Goal: Transaction & Acquisition: Purchase product/service

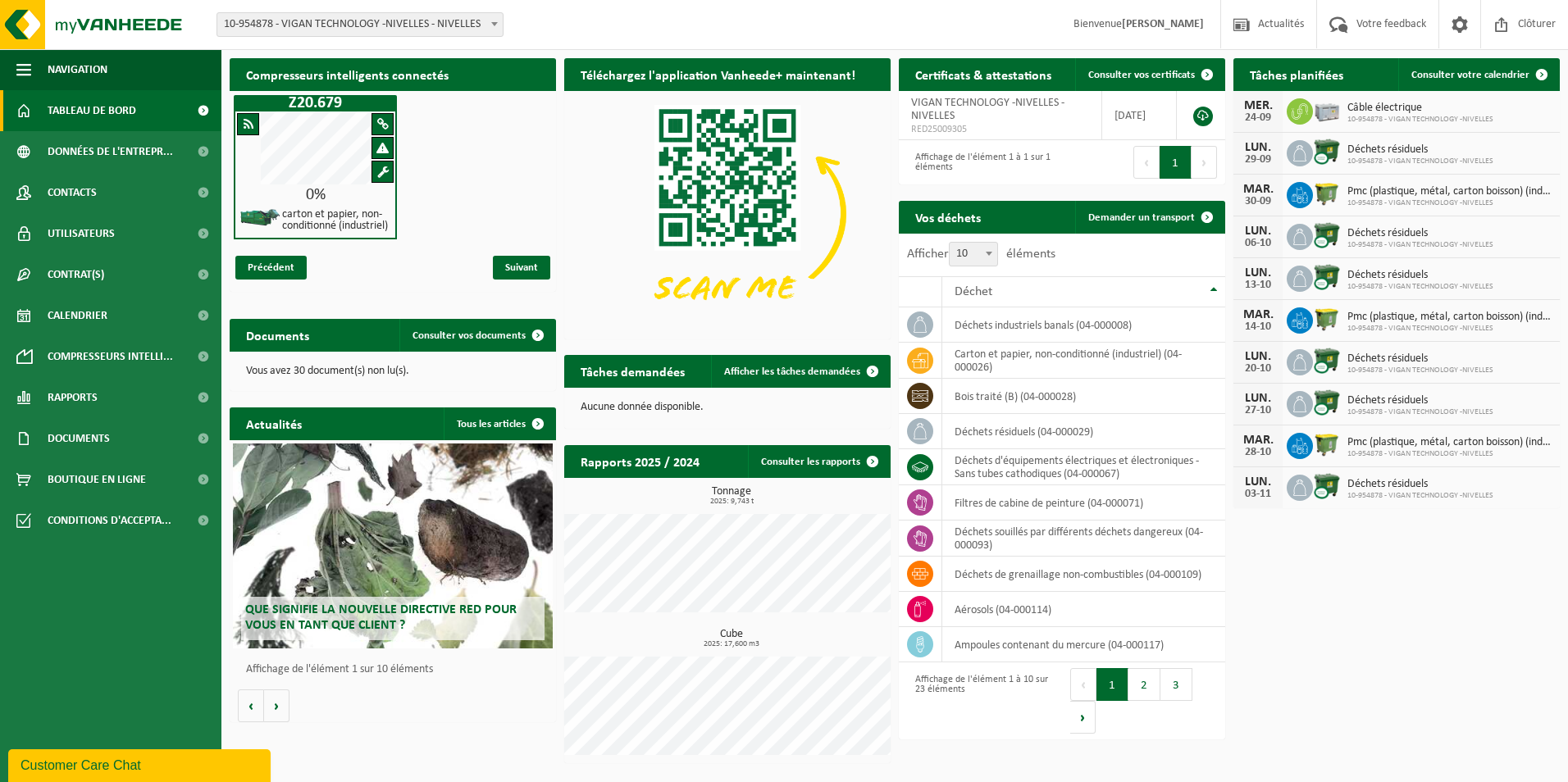
click at [1342, 109] on div "Câble électrique 10-954878 - VIGAN TECHNOLOGY -[GEOGRAPHIC_DATA]" at bounding box center [1416, 111] width 154 height 25
click at [1174, 690] on button "3" at bounding box center [1176, 685] width 32 height 33
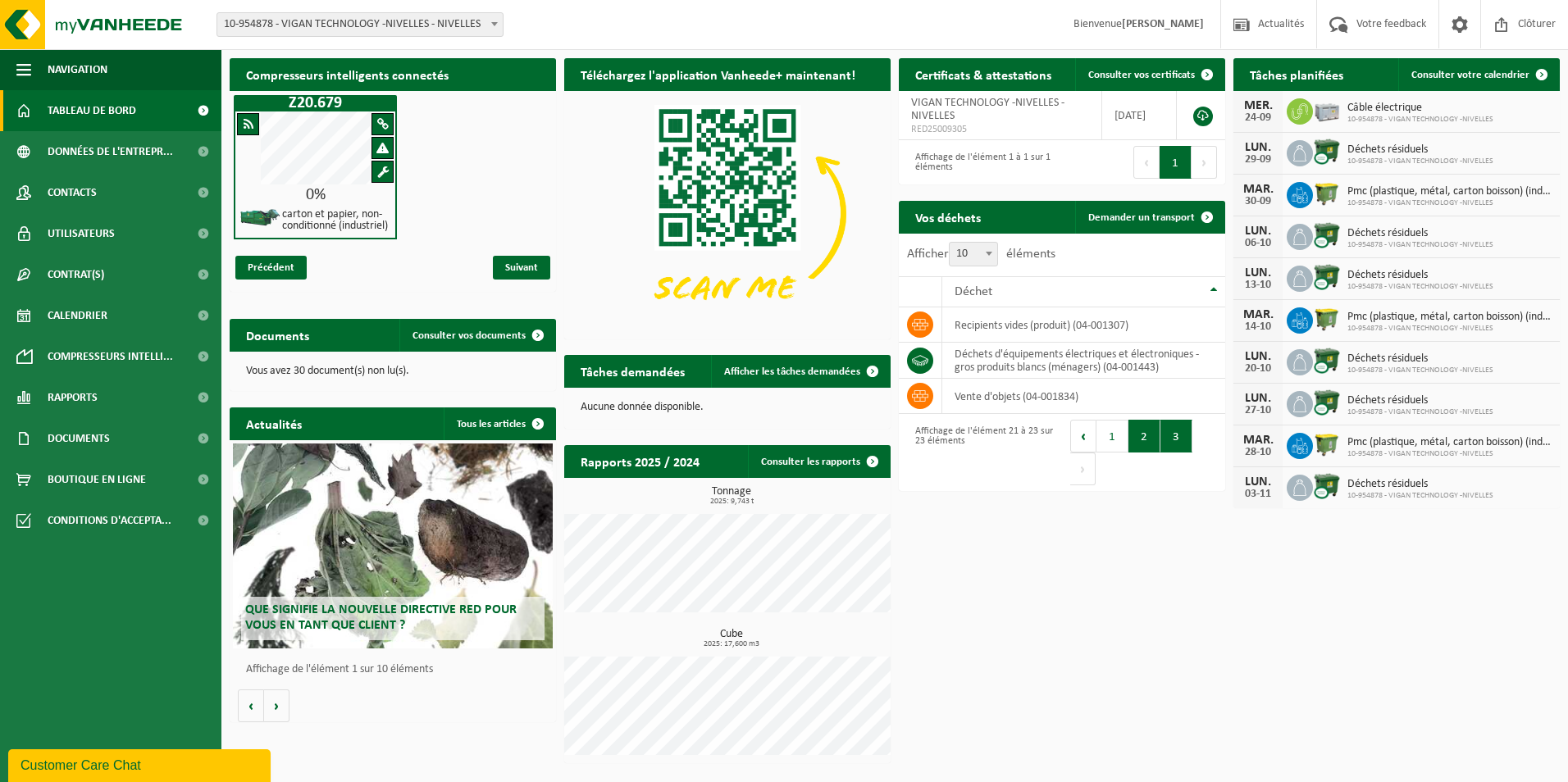
click at [1147, 434] on button "2" at bounding box center [1144, 436] width 32 height 33
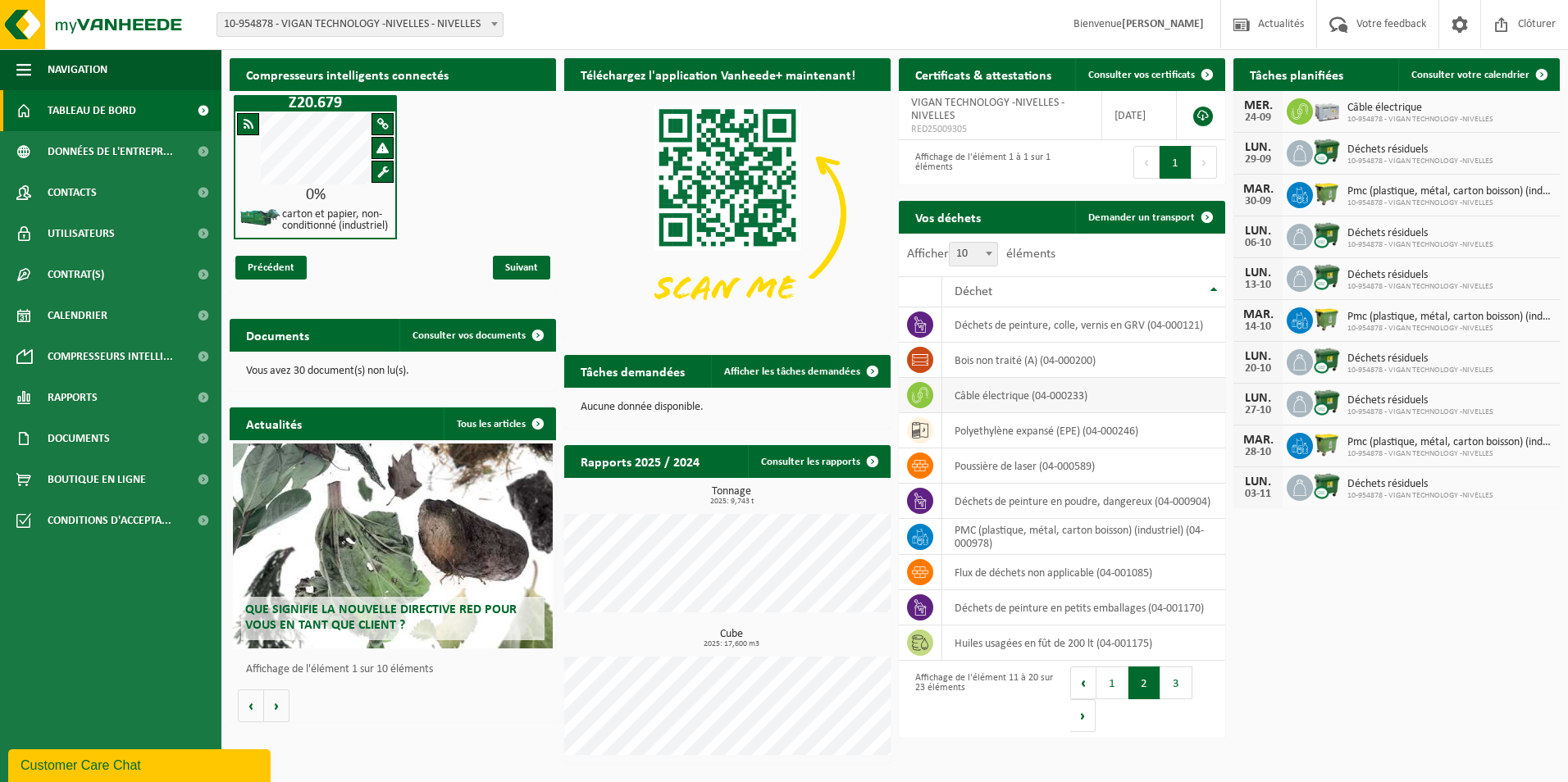
click at [996, 402] on td "câble électrique (04-000233)" at bounding box center [1084, 395] width 283 height 36
click at [922, 397] on icon at bounding box center [920, 394] width 16 height 16
click at [1300, 83] on h2 "Tâches planifiées" at bounding box center [1297, 74] width 127 height 32
click at [74, 319] on span "Calendrier" at bounding box center [77, 315] width 60 height 41
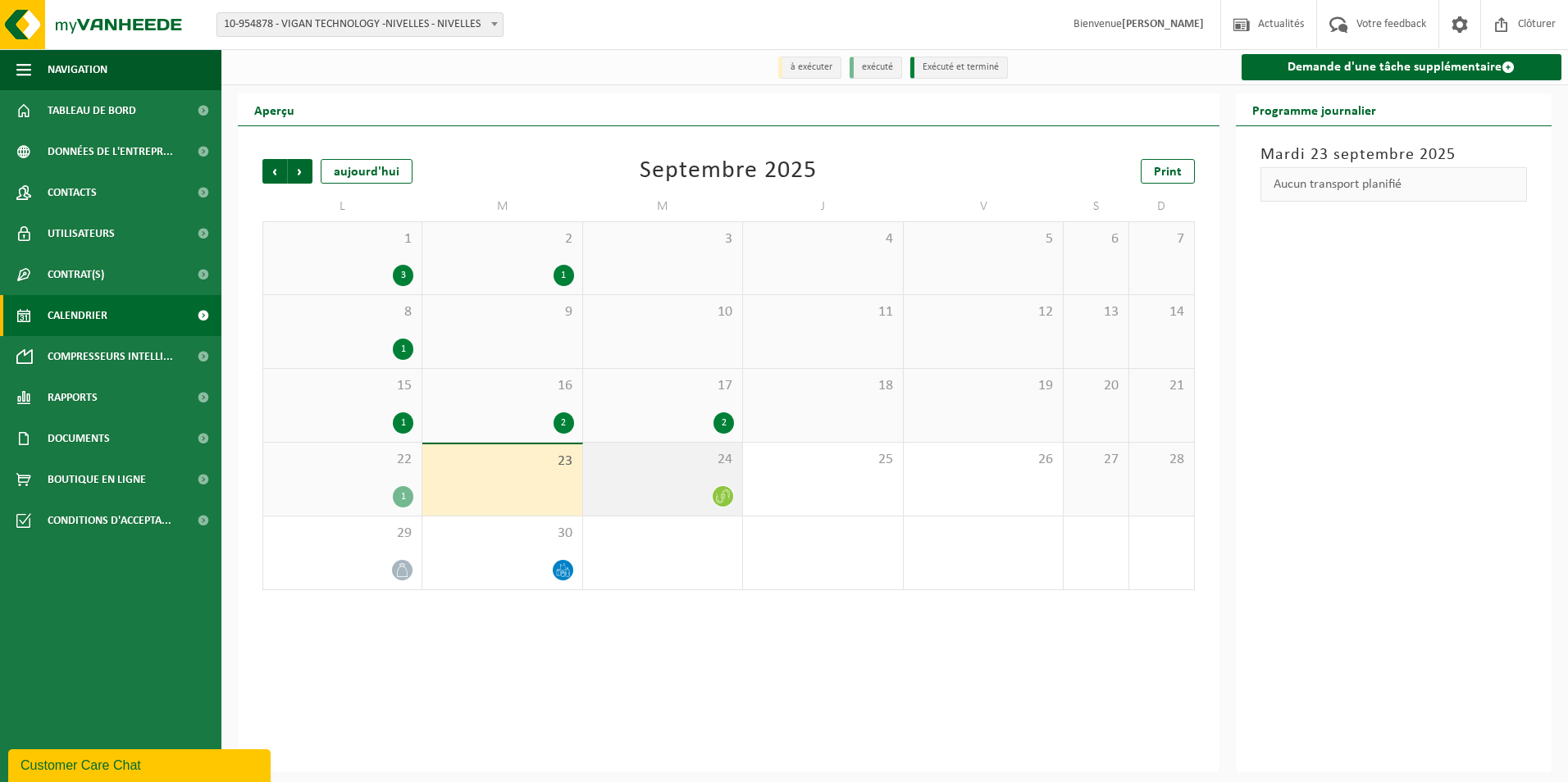
click at [721, 501] on icon at bounding box center [723, 497] width 14 height 14
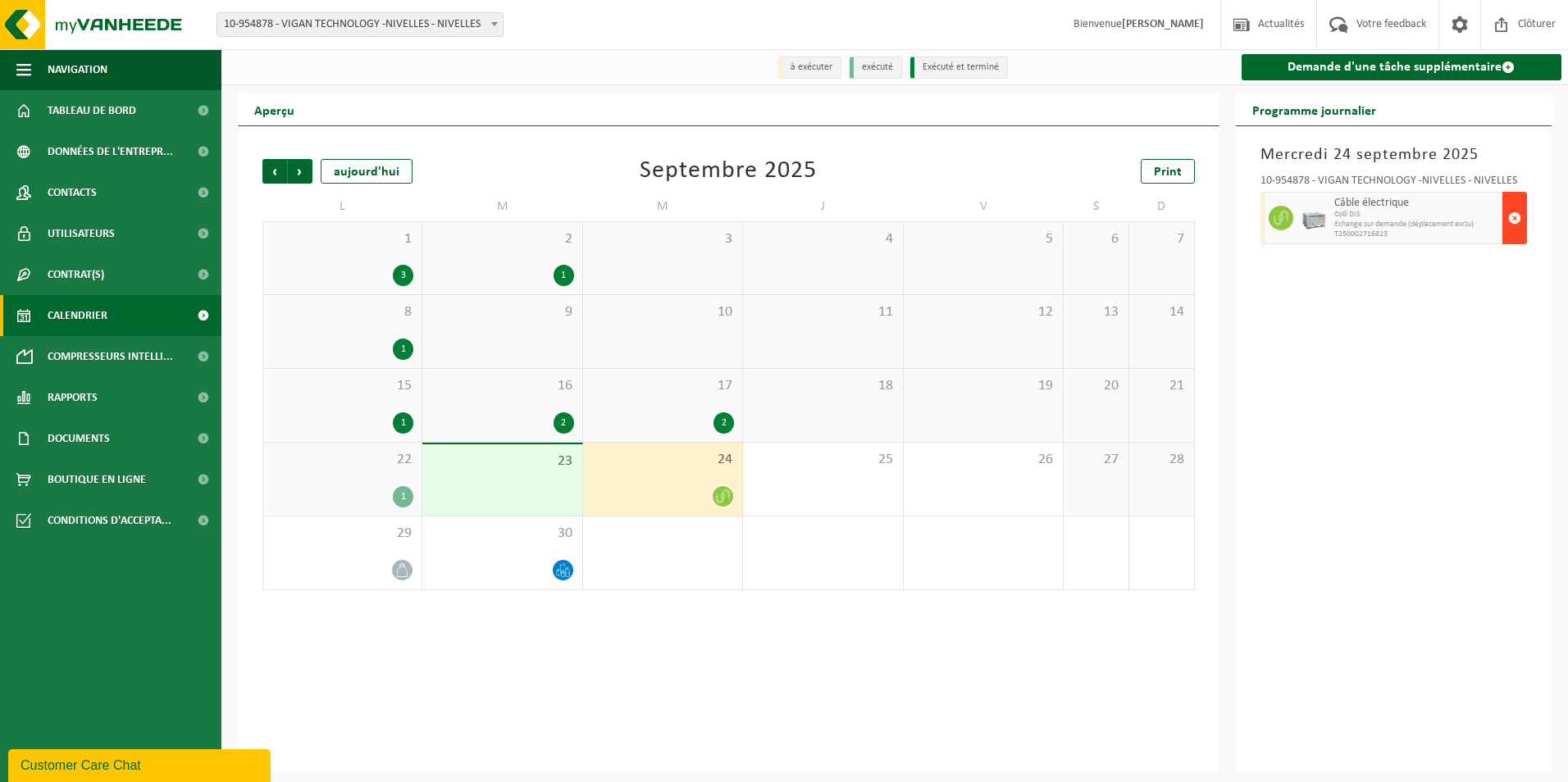
click at [1516, 219] on span "button" at bounding box center [1514, 218] width 13 height 33
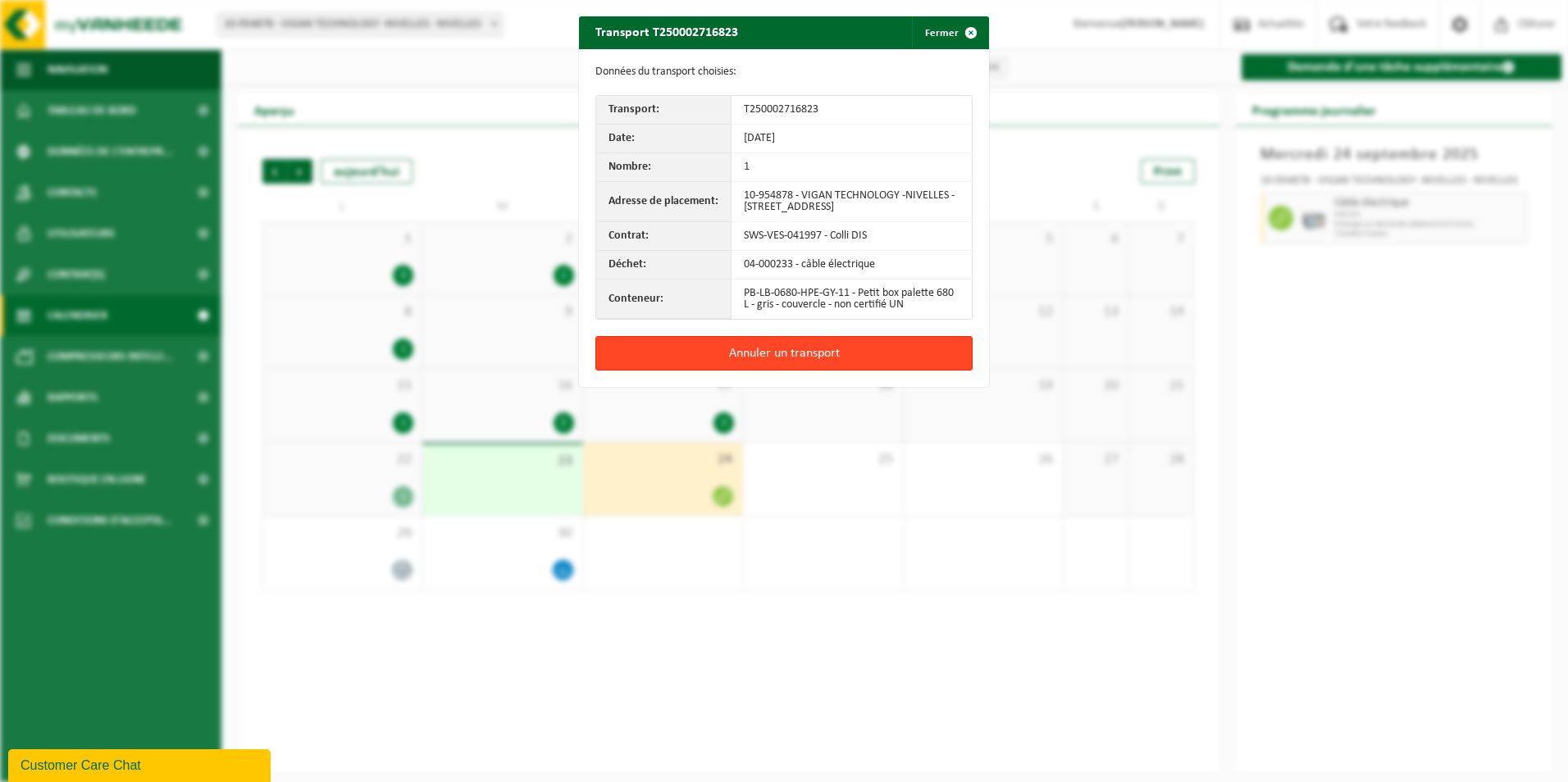
click at [810, 343] on button "Annuler un transport" at bounding box center [784, 354] width 377 height 35
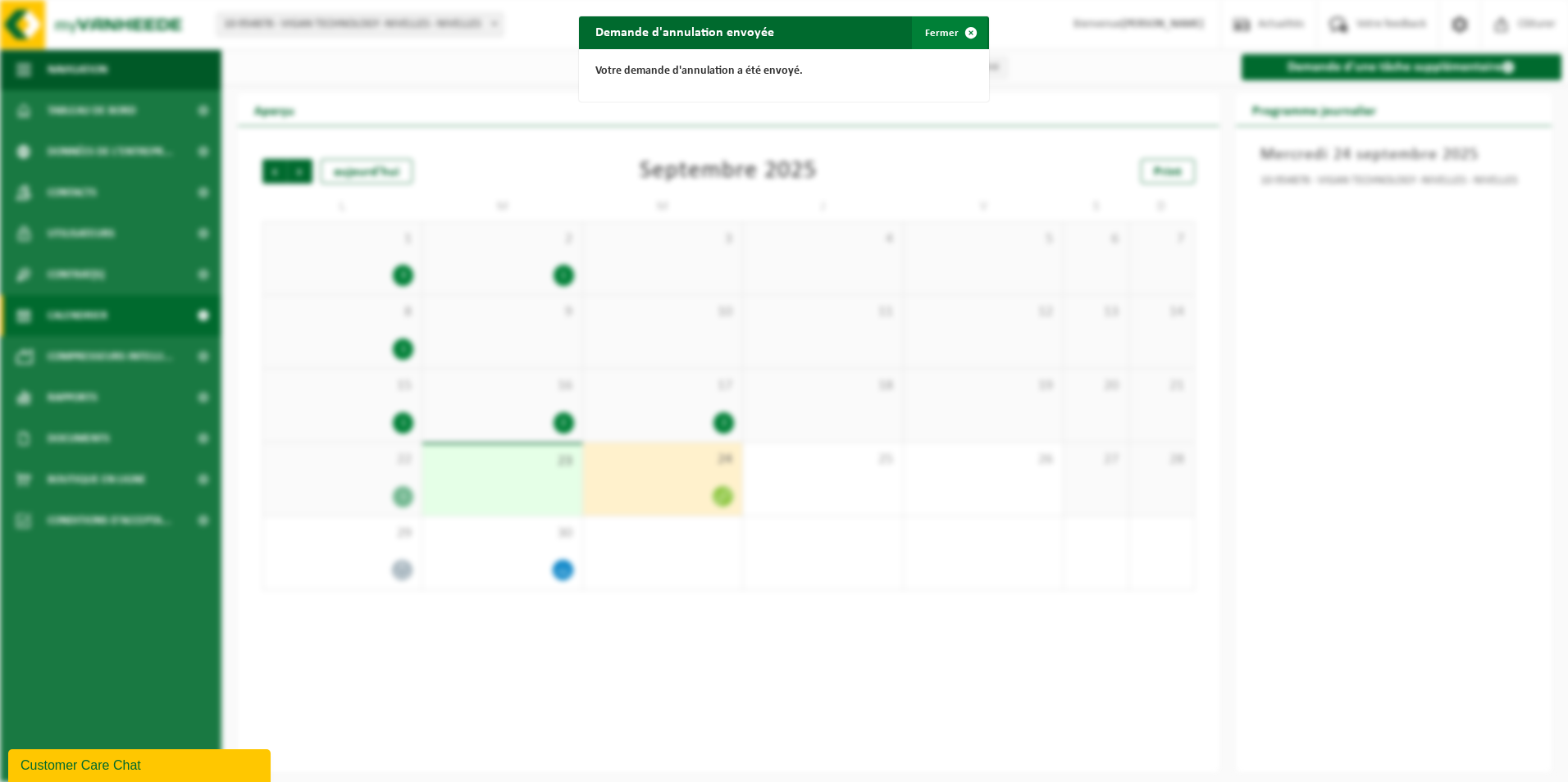
click at [955, 29] on span "button" at bounding box center [971, 33] width 33 height 33
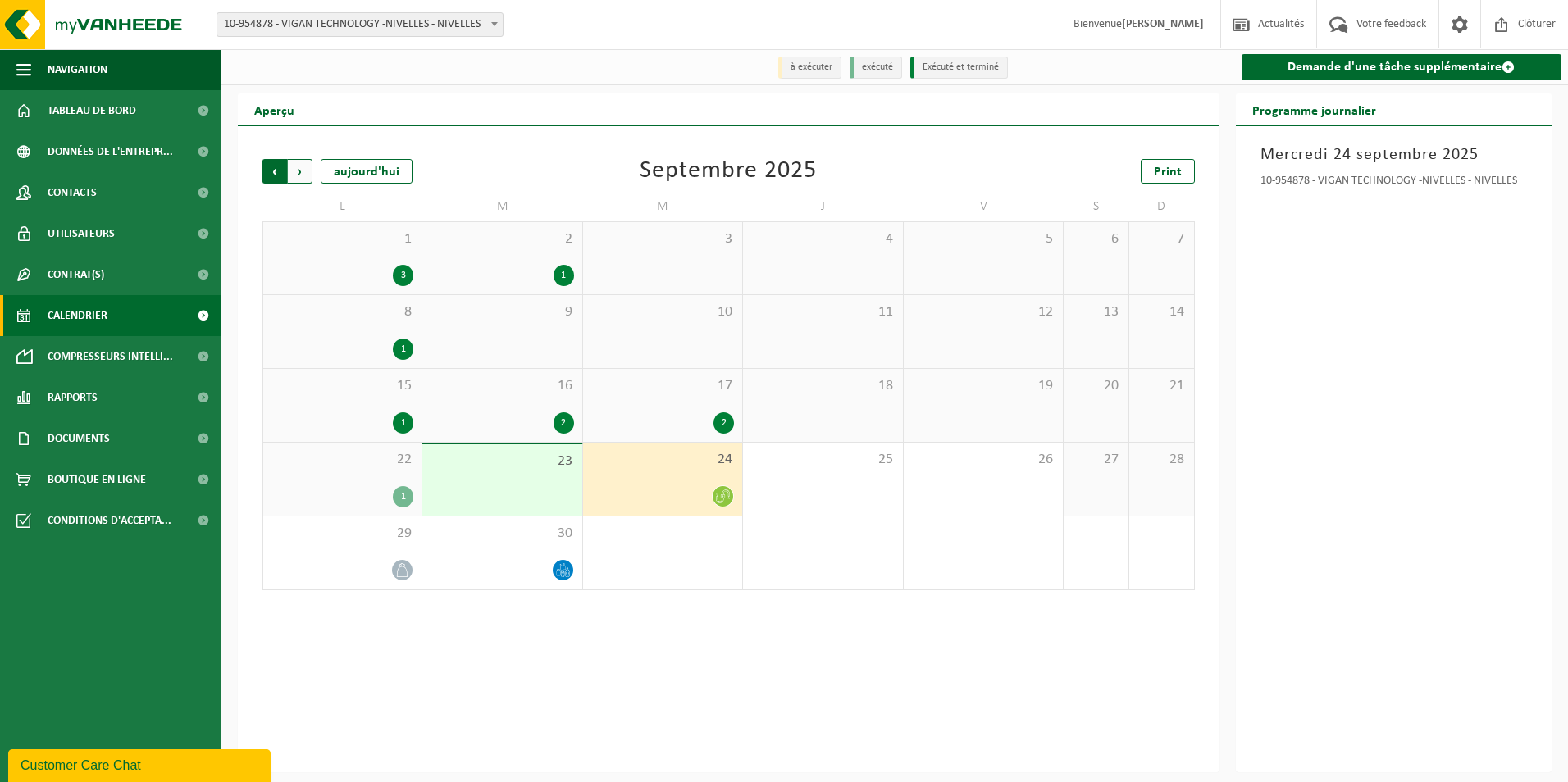
click at [296, 173] on span "Suivant" at bounding box center [300, 171] width 24 height 24
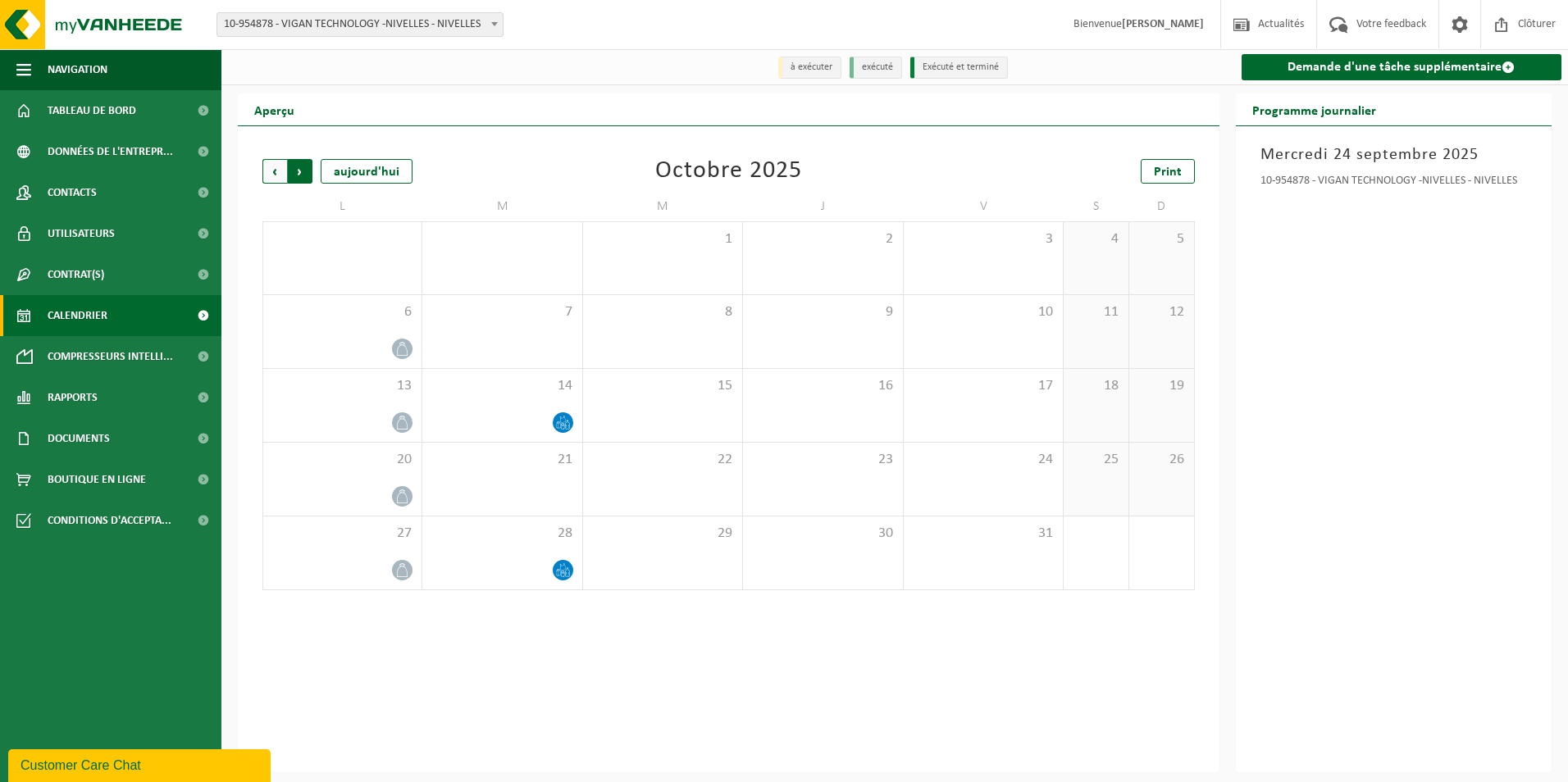
click at [270, 173] on span "Précédent" at bounding box center [275, 171] width 24 height 24
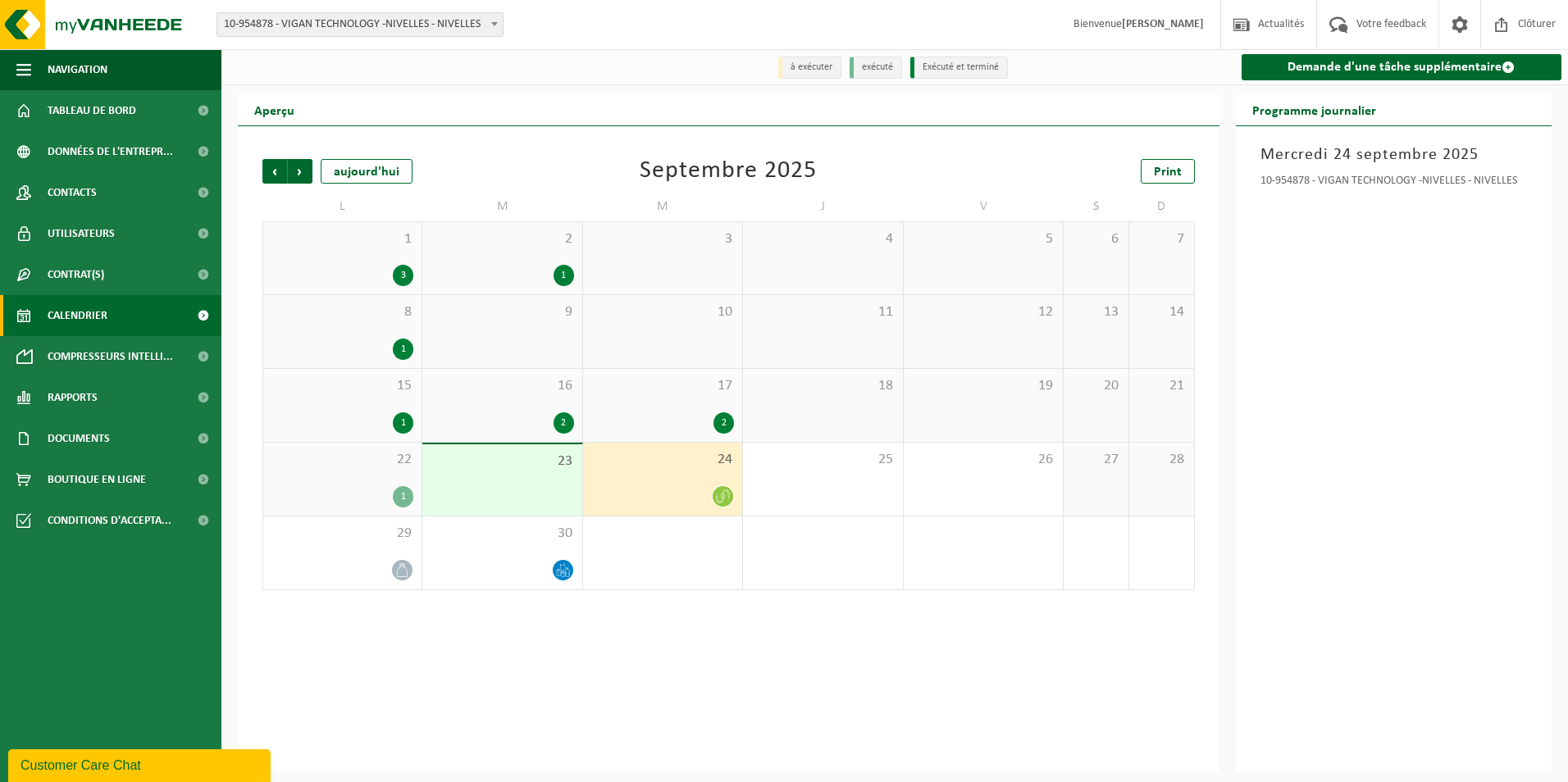
click at [722, 424] on div "2" at bounding box center [724, 423] width 21 height 22
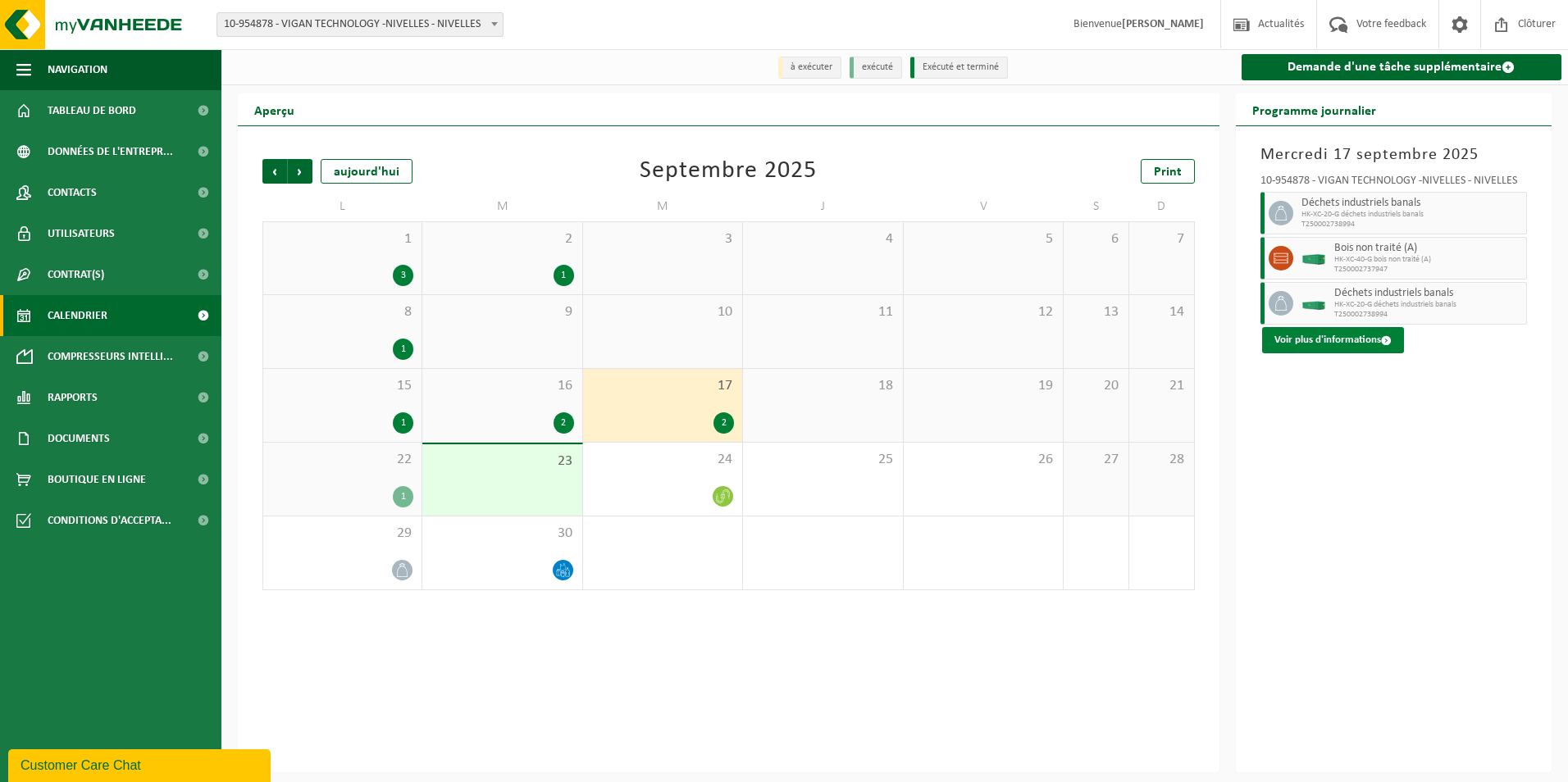
click at [1299, 341] on button "Voir plus d'informations" at bounding box center [1333, 340] width 142 height 26
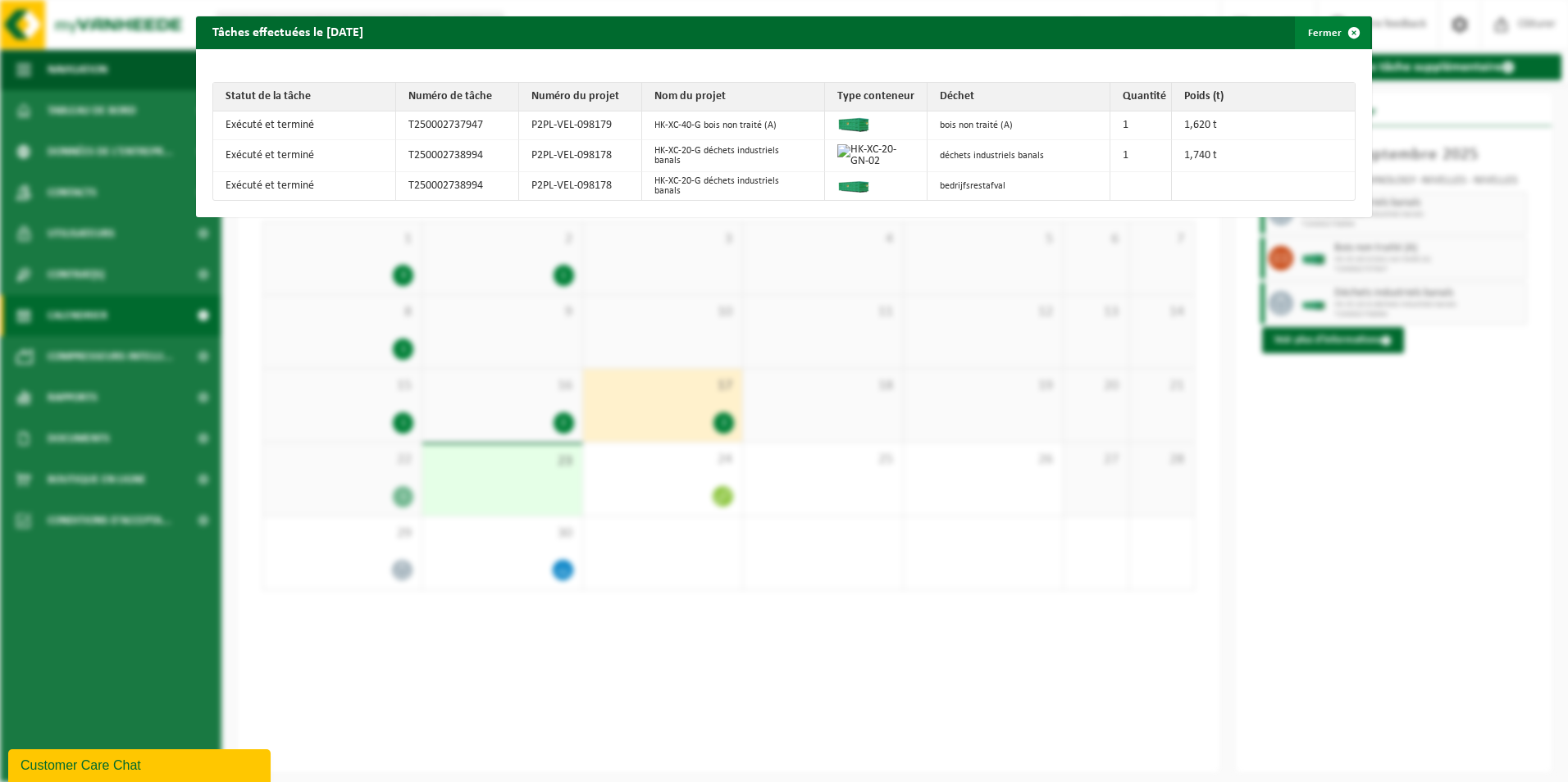
click at [1306, 32] on button "Fermer" at bounding box center [1332, 33] width 75 height 33
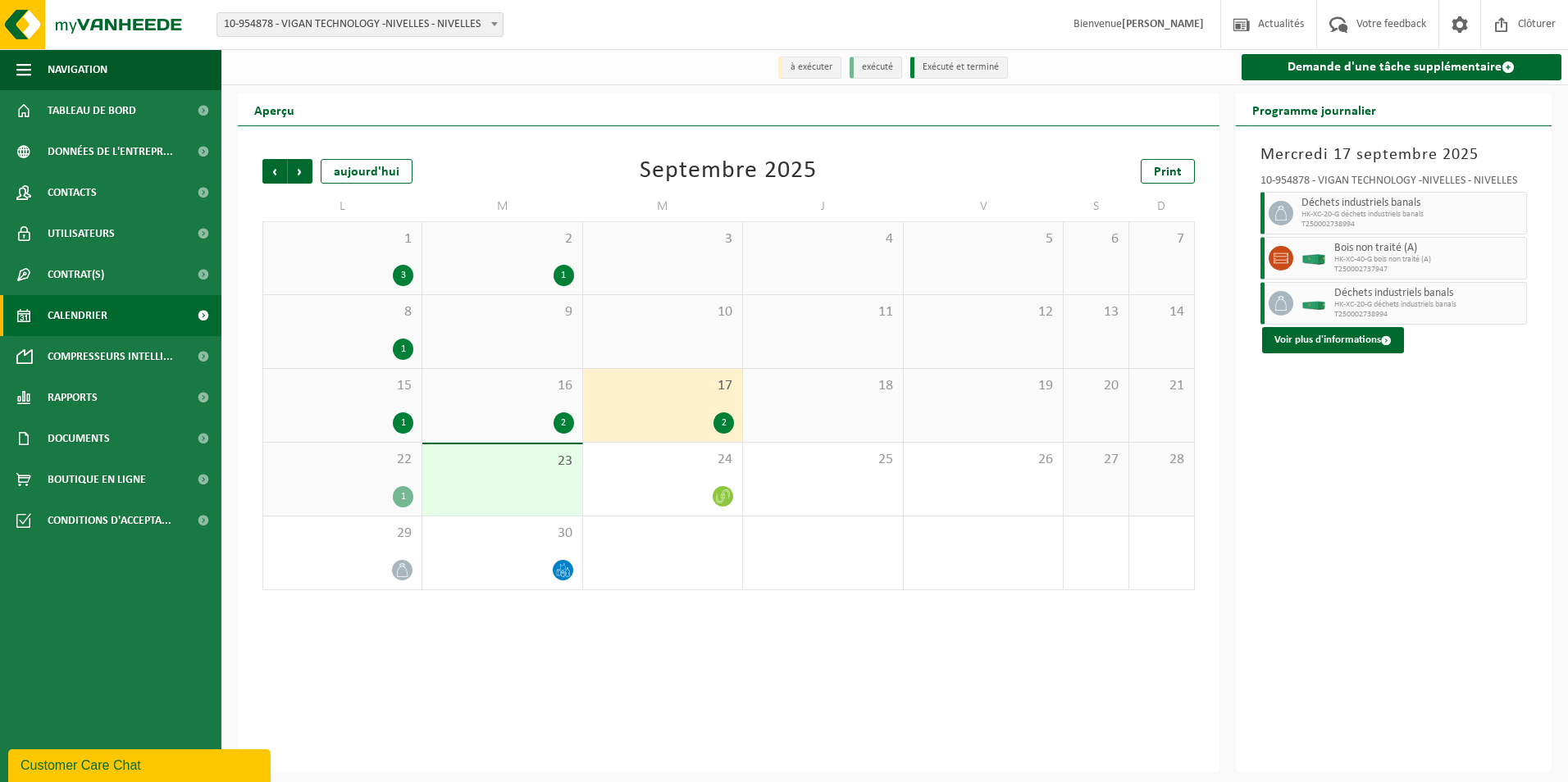
click at [565, 424] on div "2" at bounding box center [564, 423] width 21 height 22
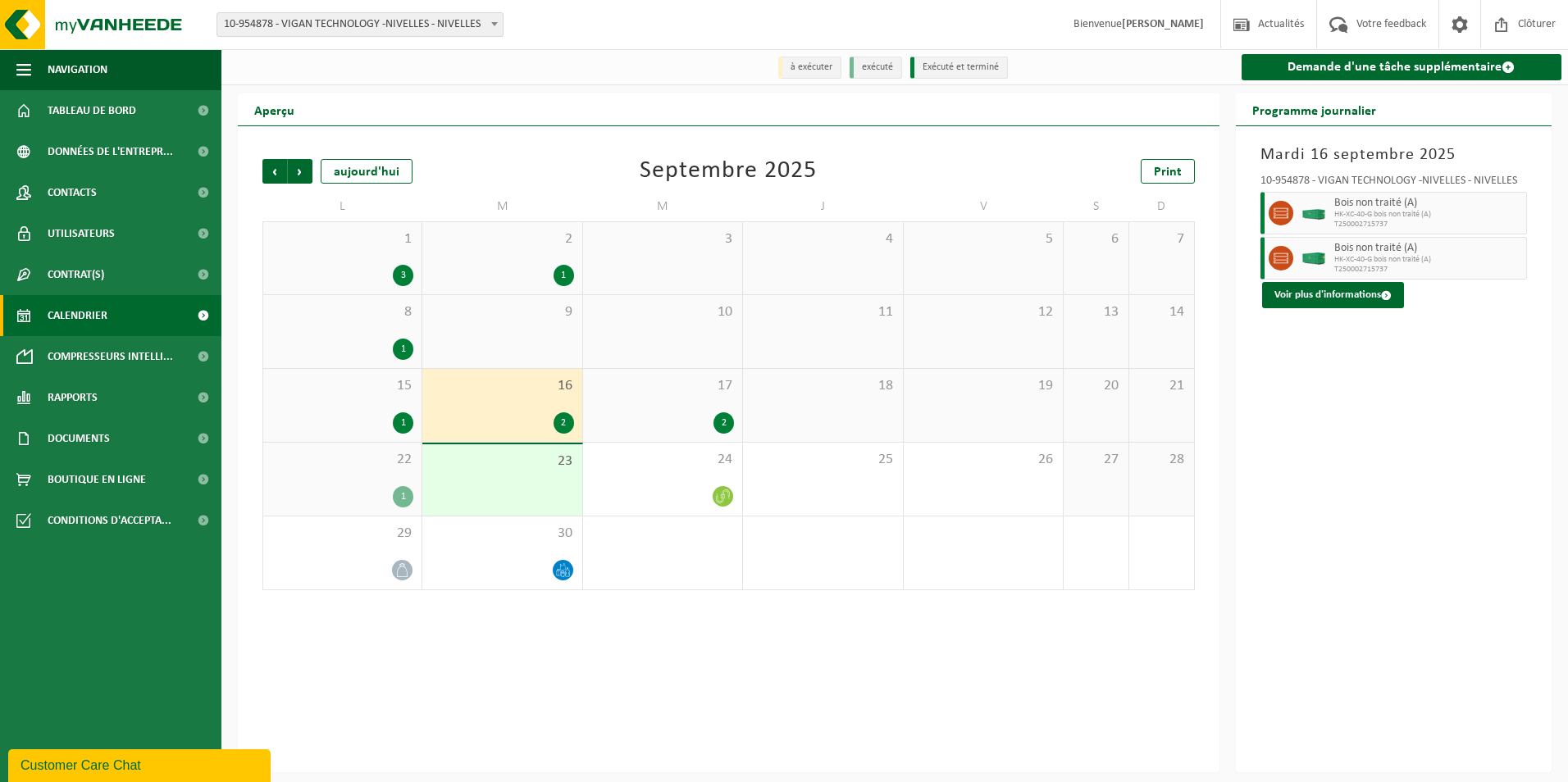
click at [721, 420] on div "2" at bounding box center [724, 423] width 21 height 22
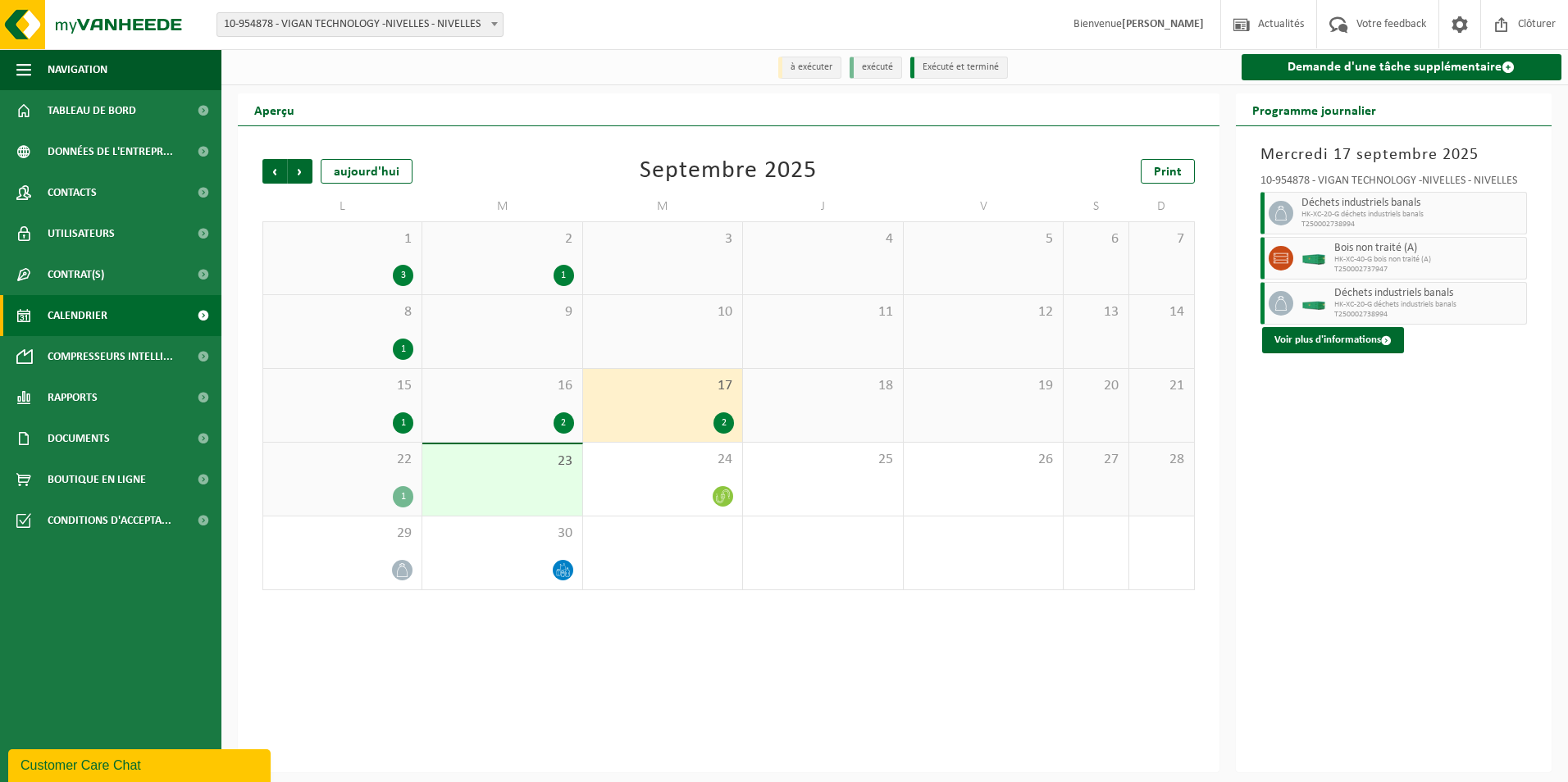
click at [556, 423] on div "2" at bounding box center [564, 423] width 21 height 22
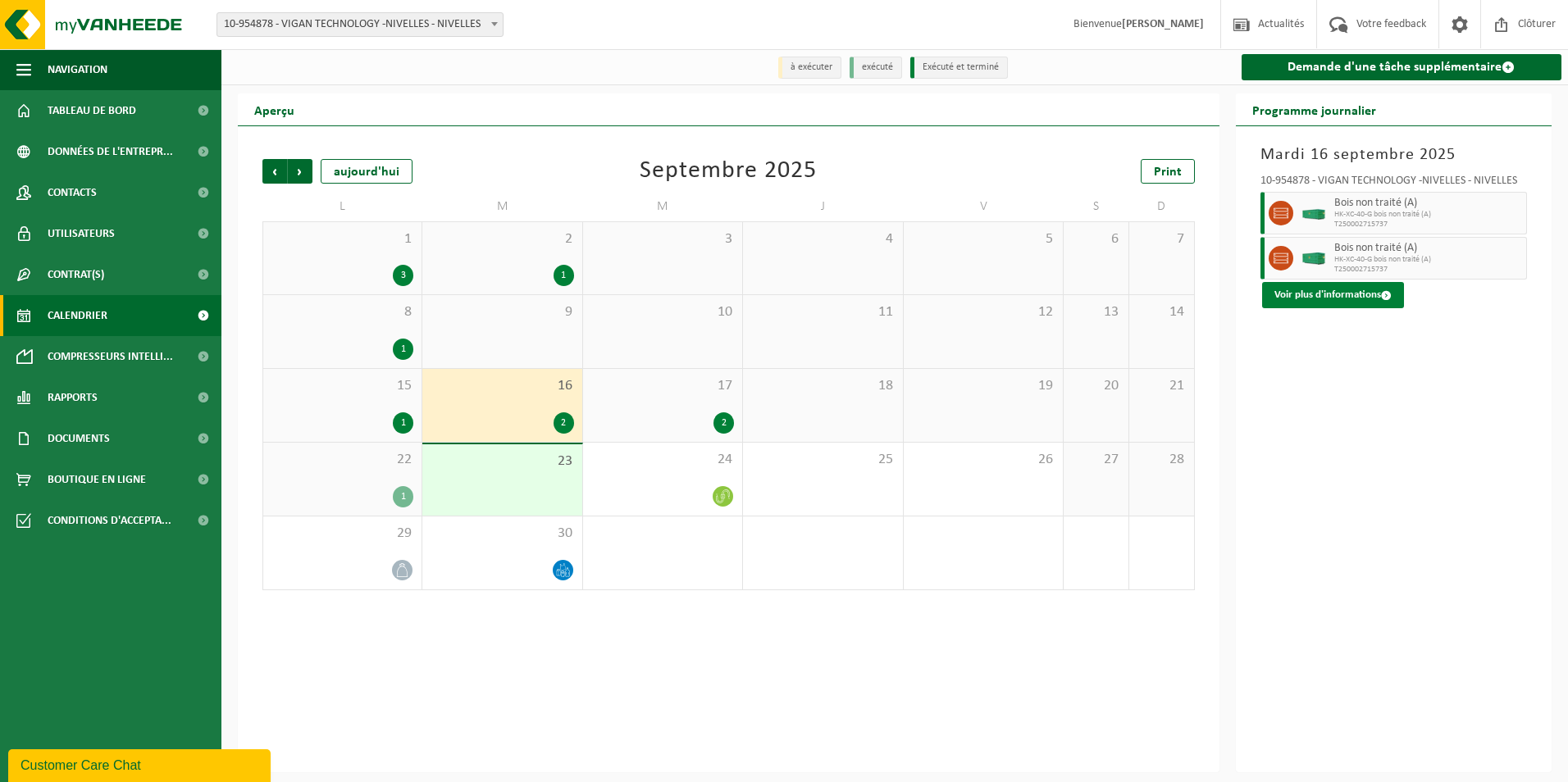
click at [1317, 289] on button "Voir plus d'informations" at bounding box center [1333, 295] width 142 height 26
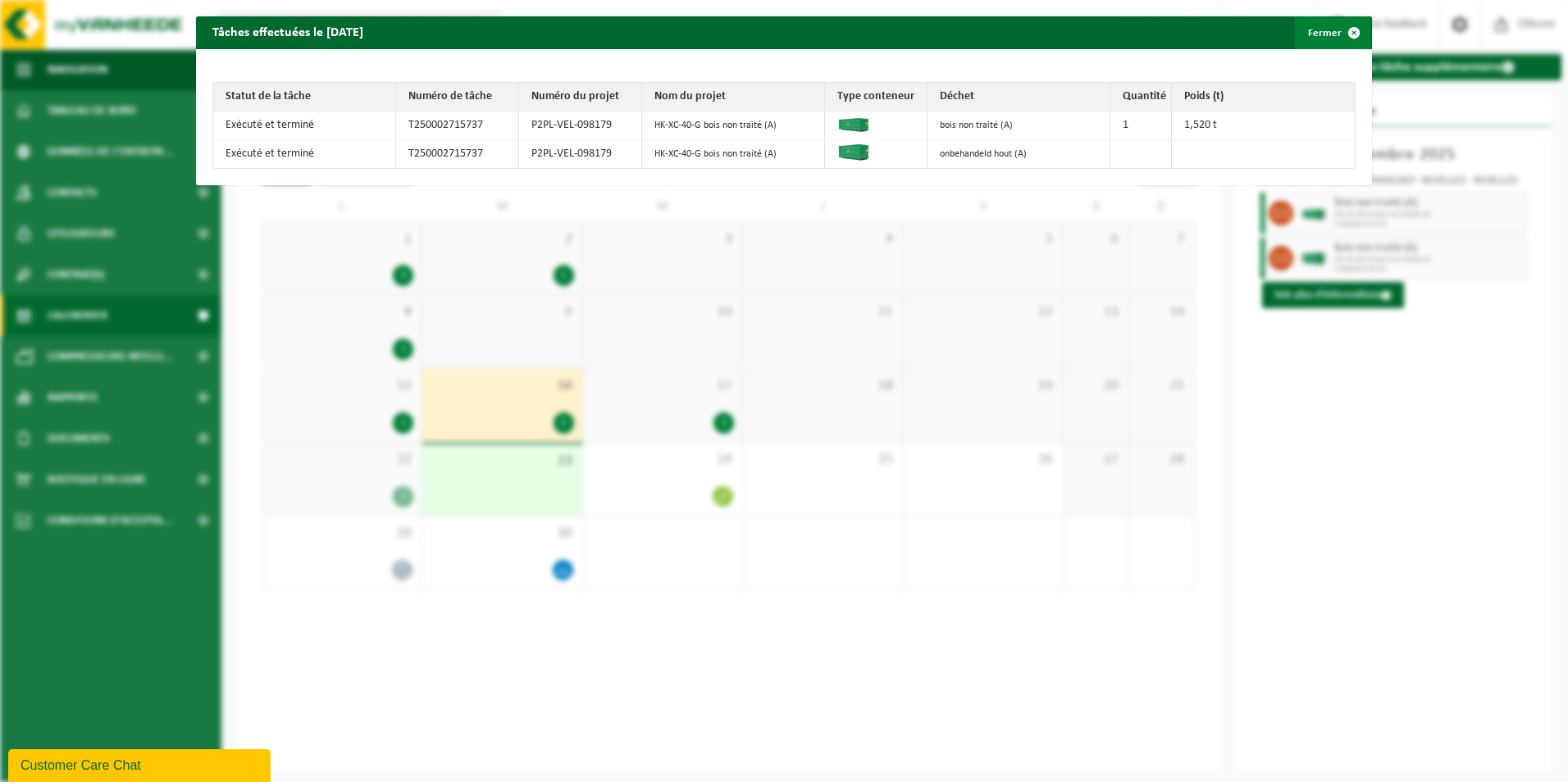
click at [1337, 32] on span "button" at bounding box center [1354, 33] width 33 height 33
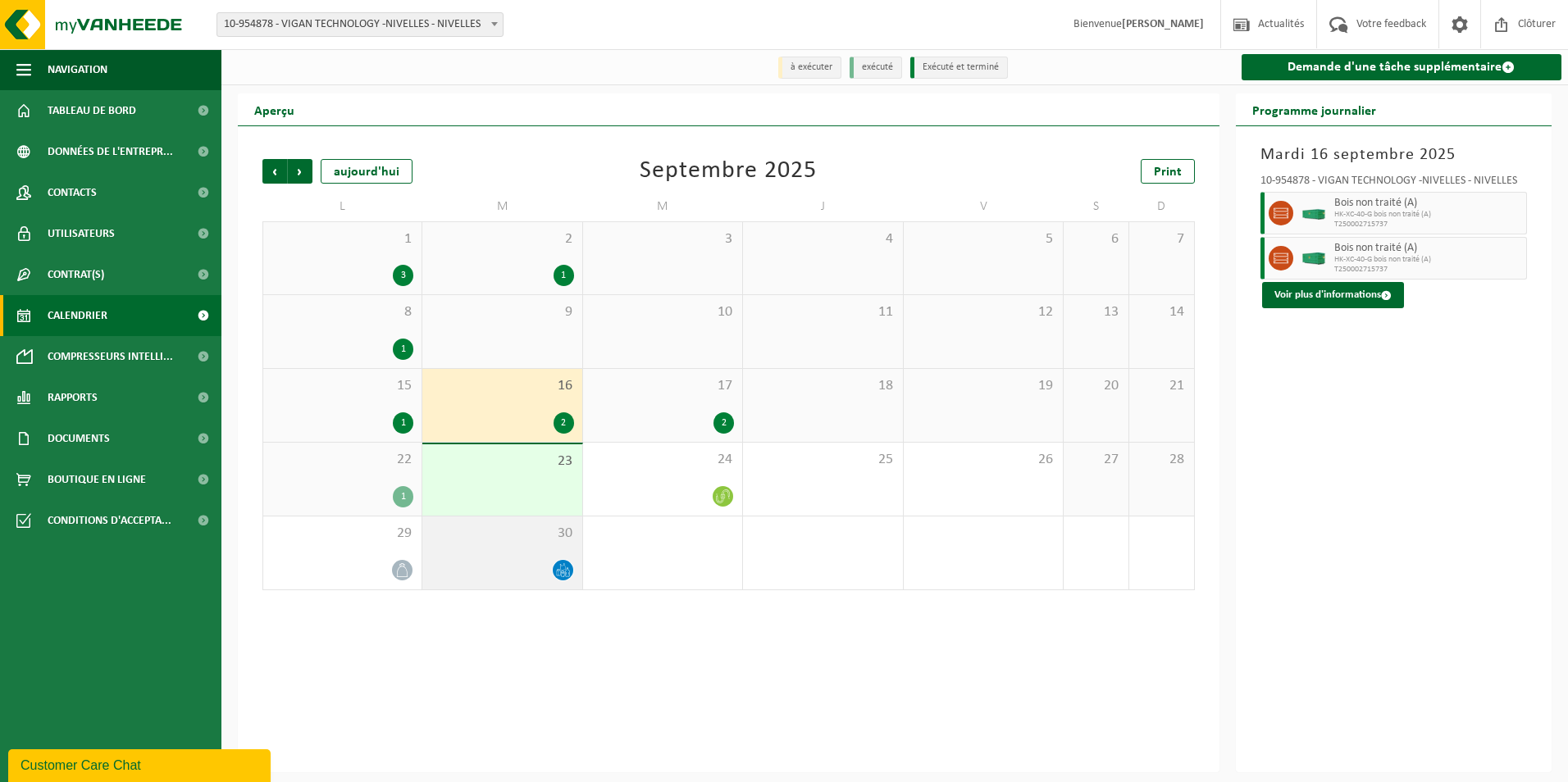
click at [558, 576] on icon at bounding box center [563, 570] width 14 height 14
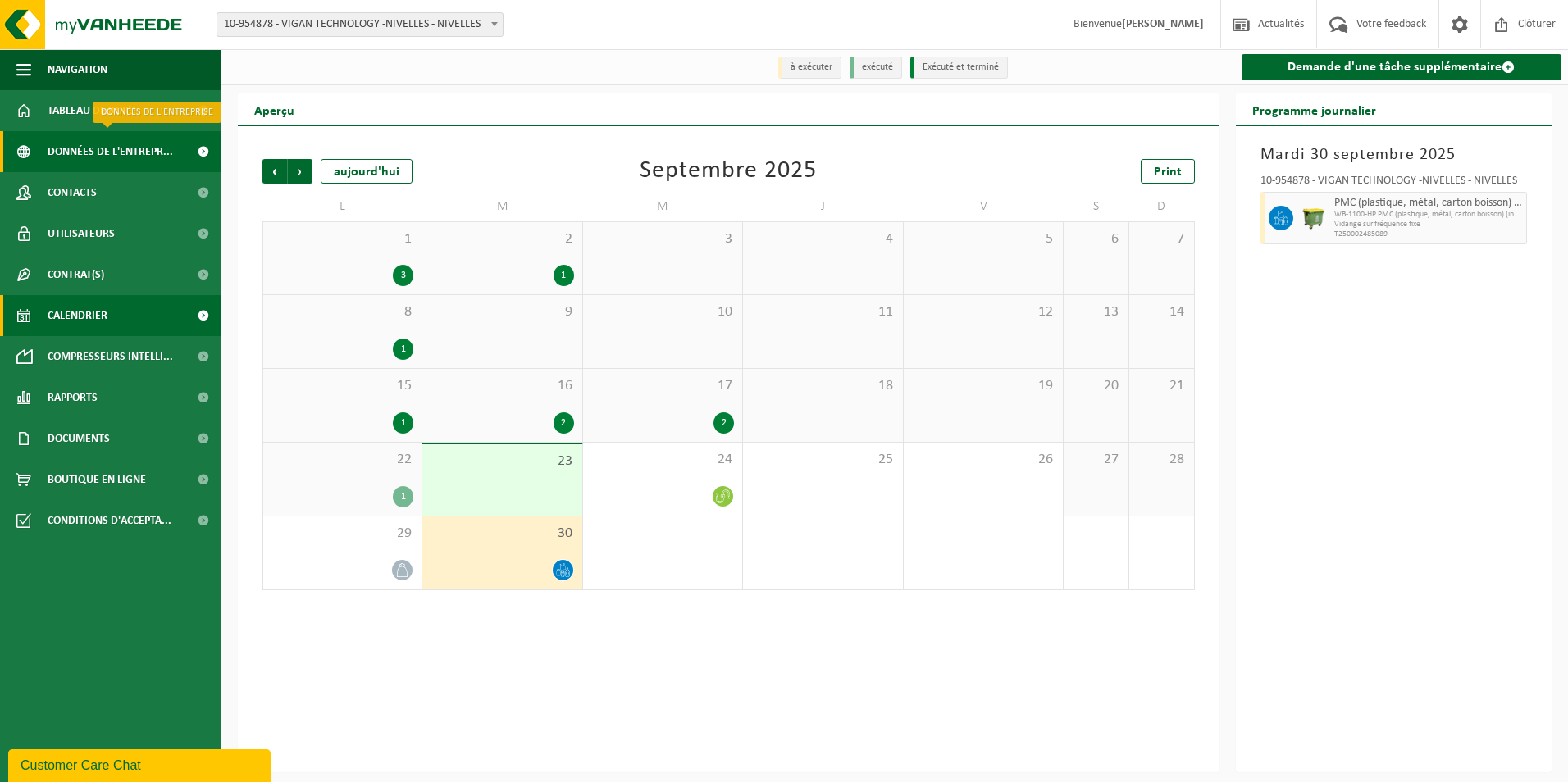
click at [95, 156] on span "Données de l'entrepr..." at bounding box center [110, 151] width 126 height 41
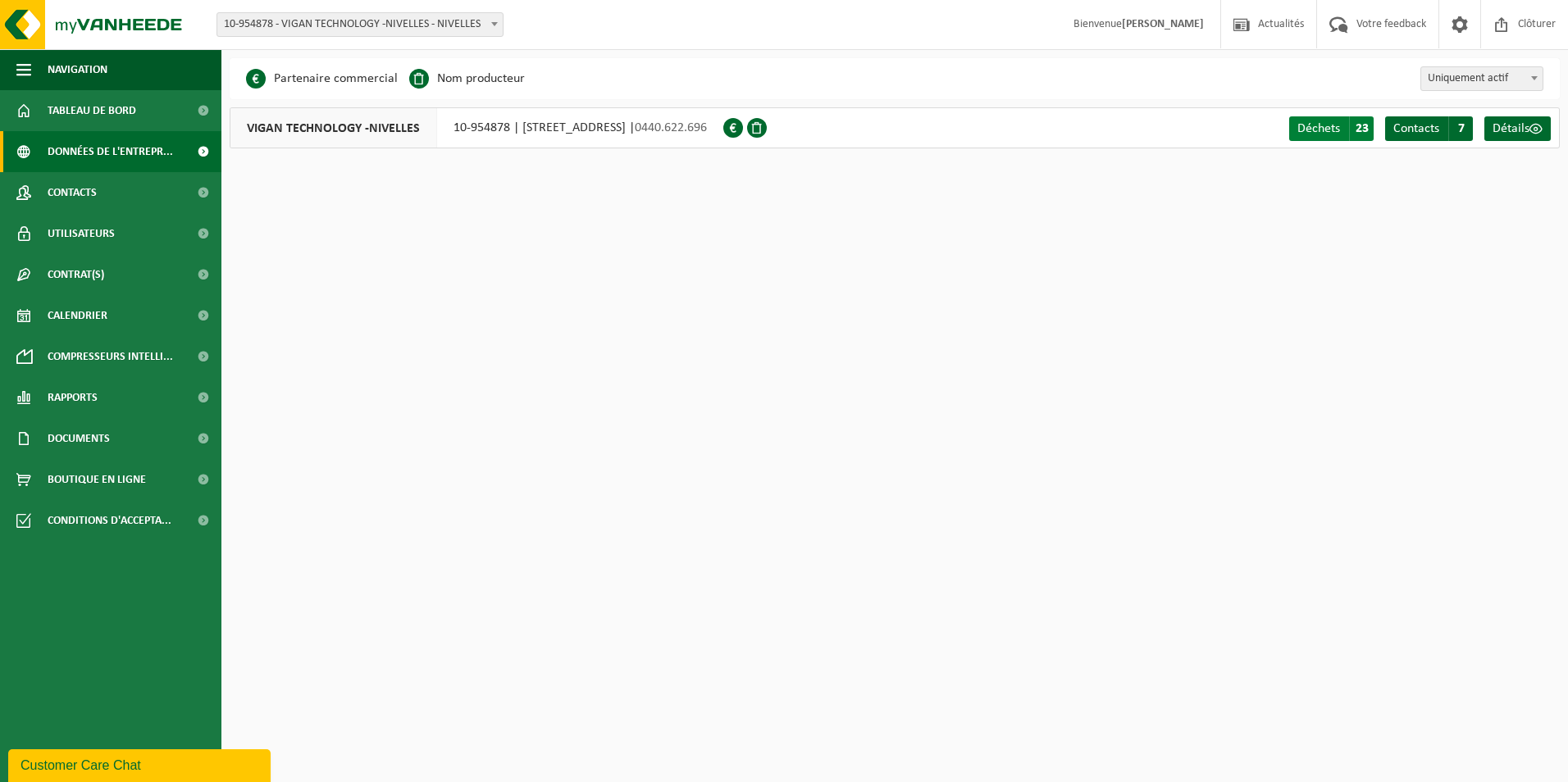
click at [1329, 128] on span "Déchets" at bounding box center [1318, 128] width 42 height 13
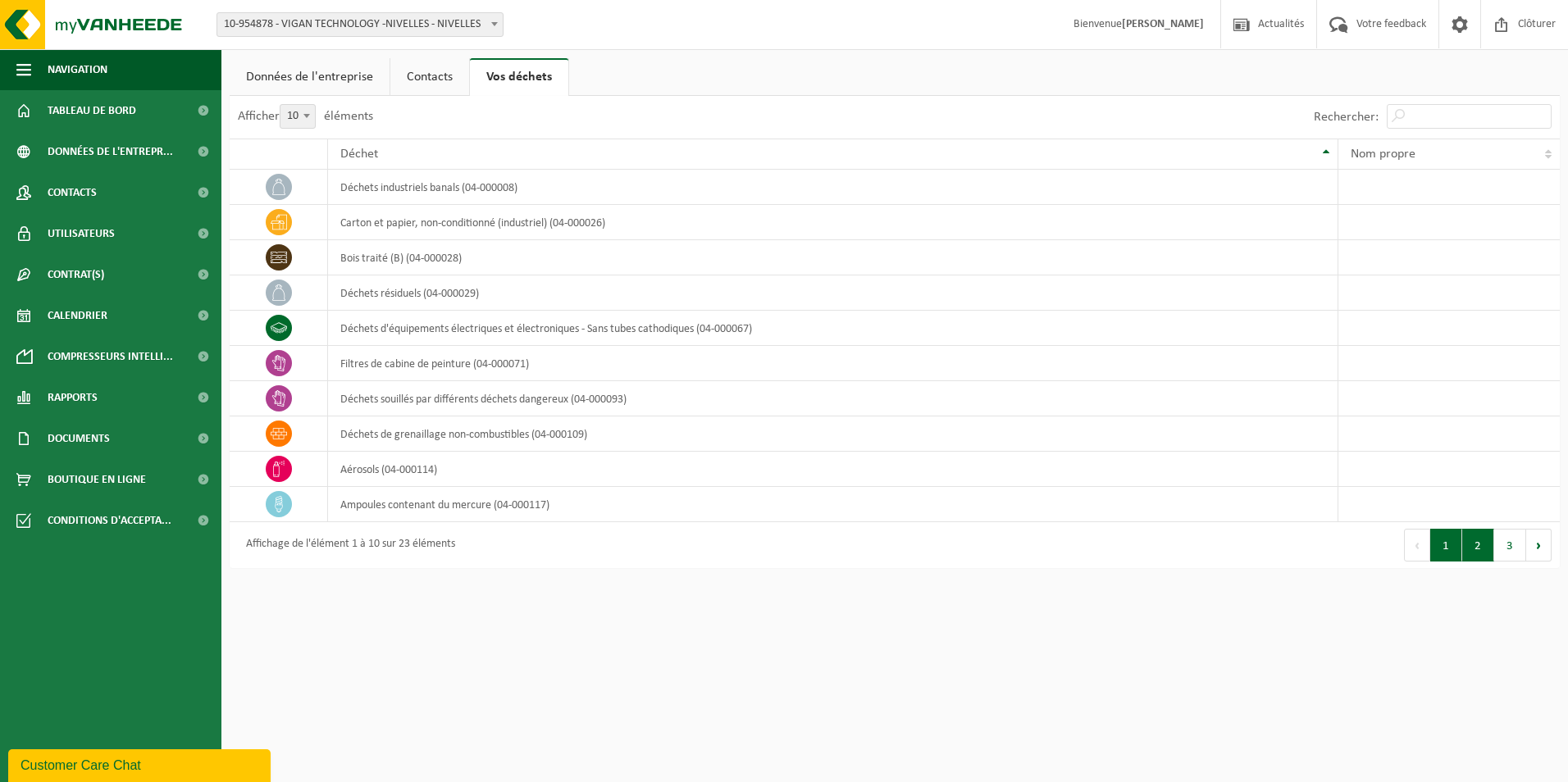
click at [1479, 545] on button "2" at bounding box center [1478, 545] width 32 height 33
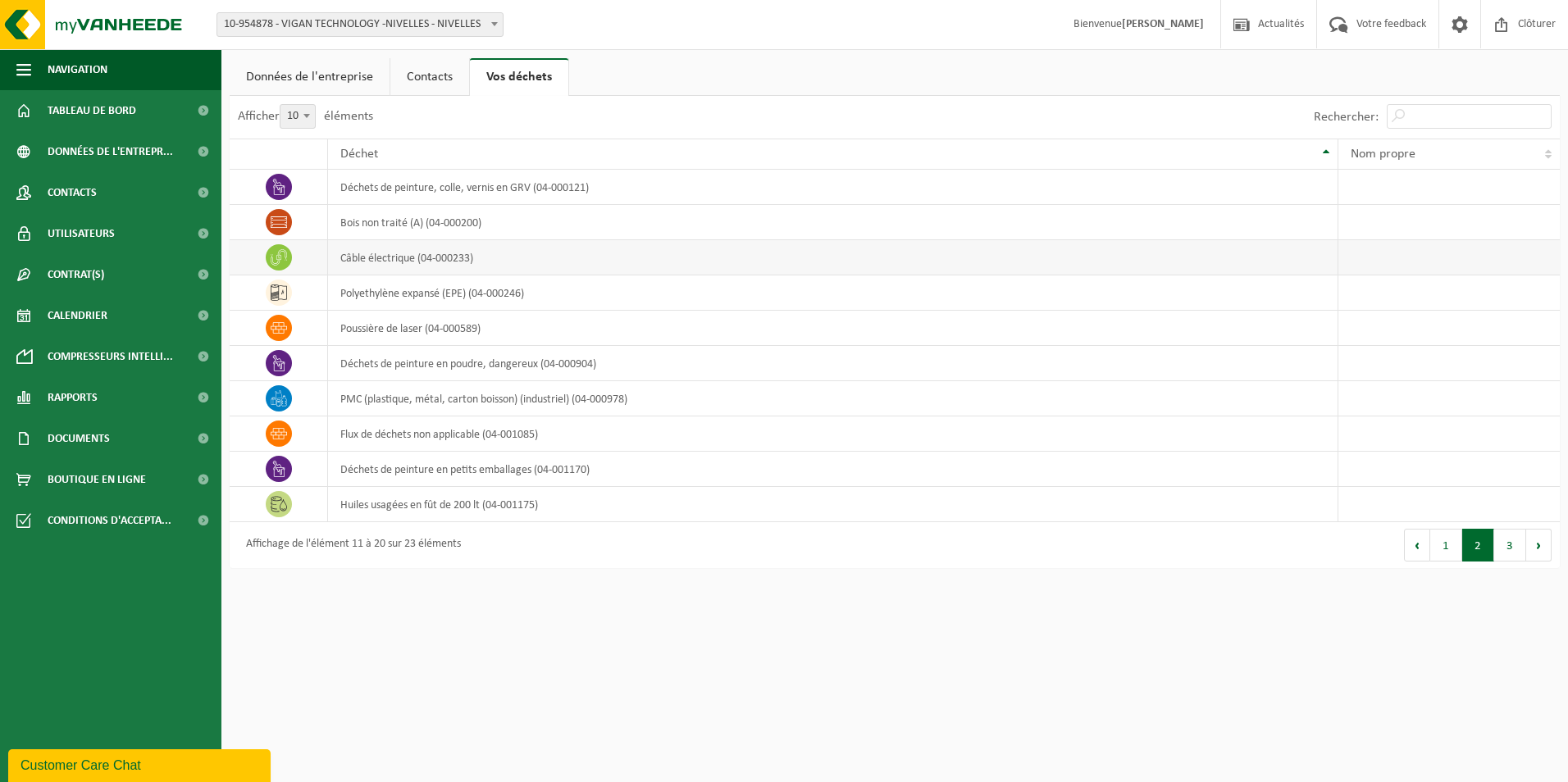
click at [405, 267] on td "câble électrique (04-000233)" at bounding box center [833, 257] width 1010 height 36
click at [335, 82] on link "Données de l'entreprise" at bounding box center [310, 77] width 160 height 38
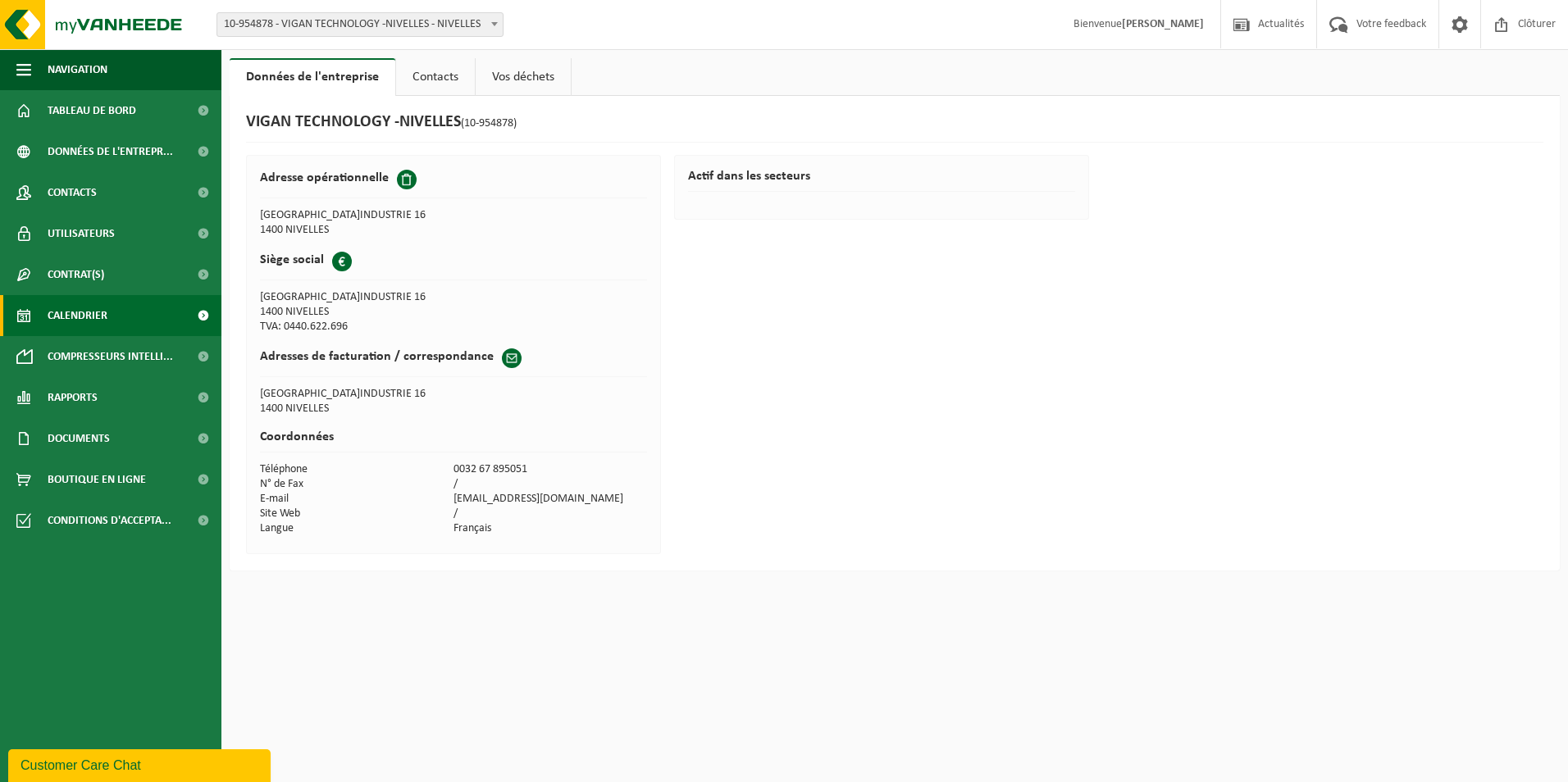
click at [63, 318] on span "Calendrier" at bounding box center [77, 315] width 60 height 41
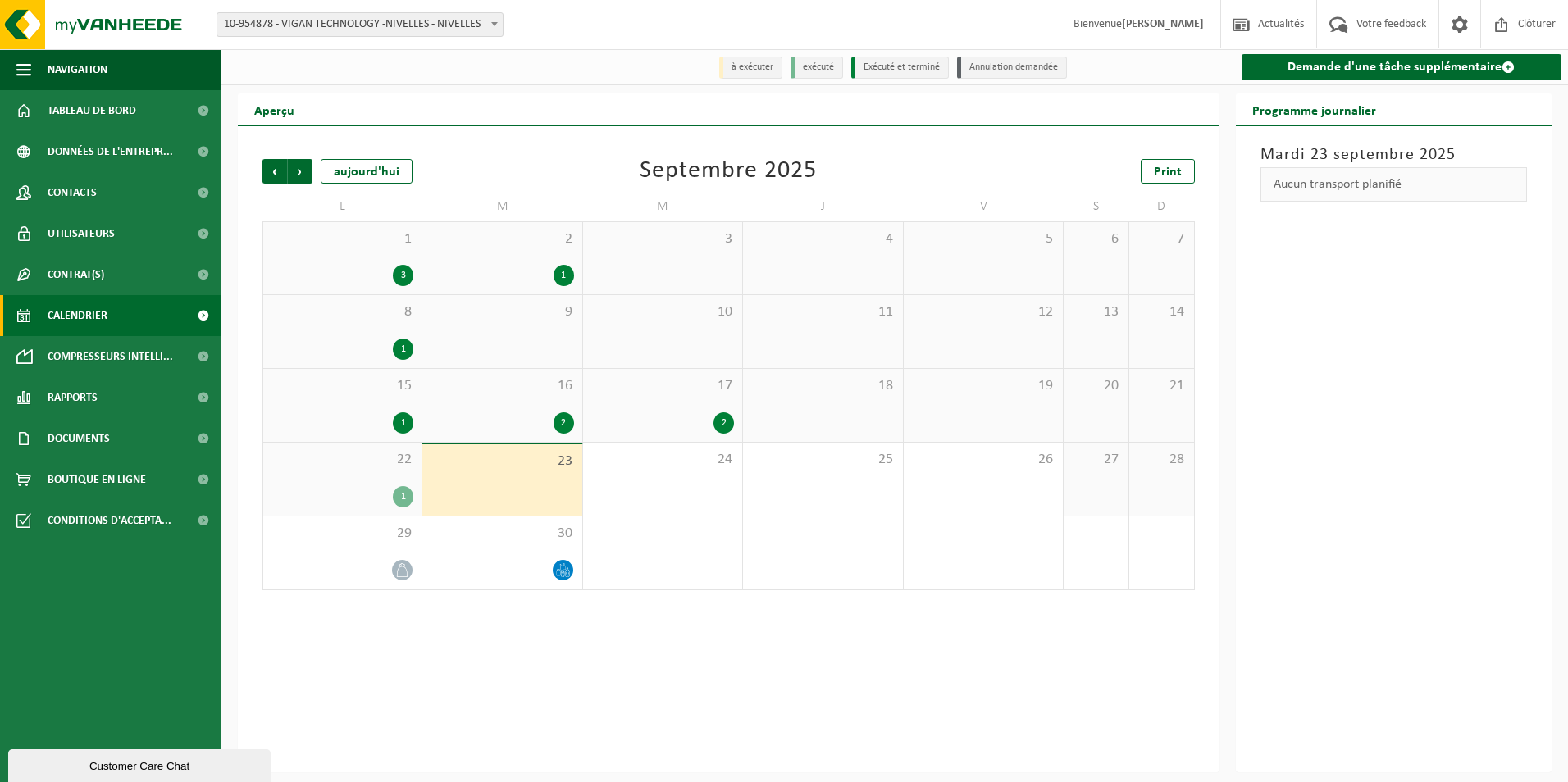
click at [985, 69] on li "Annulation demandée" at bounding box center [1012, 68] width 110 height 23
click at [906, 68] on li "Exécuté et terminé" at bounding box center [900, 68] width 98 height 23
click at [809, 68] on li "exécuté" at bounding box center [817, 68] width 53 height 23
drag, startPoint x: 809, startPoint y: 68, endPoint x: 750, endPoint y: 65, distance: 59.1
click at [750, 65] on li "à exécuter" at bounding box center [750, 68] width 63 height 23
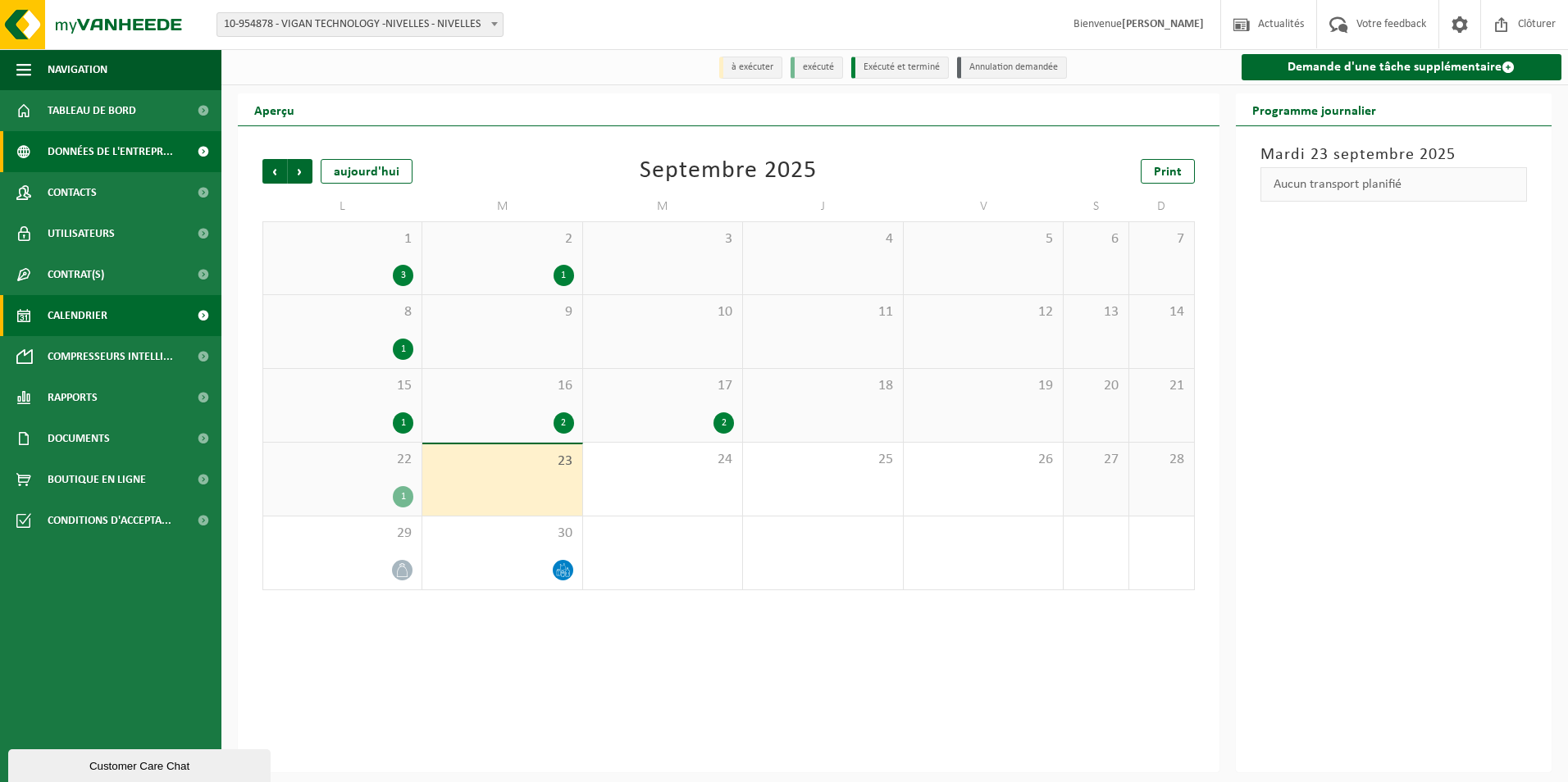
click at [101, 150] on span "Données de l'entrepr..." at bounding box center [110, 151] width 126 height 41
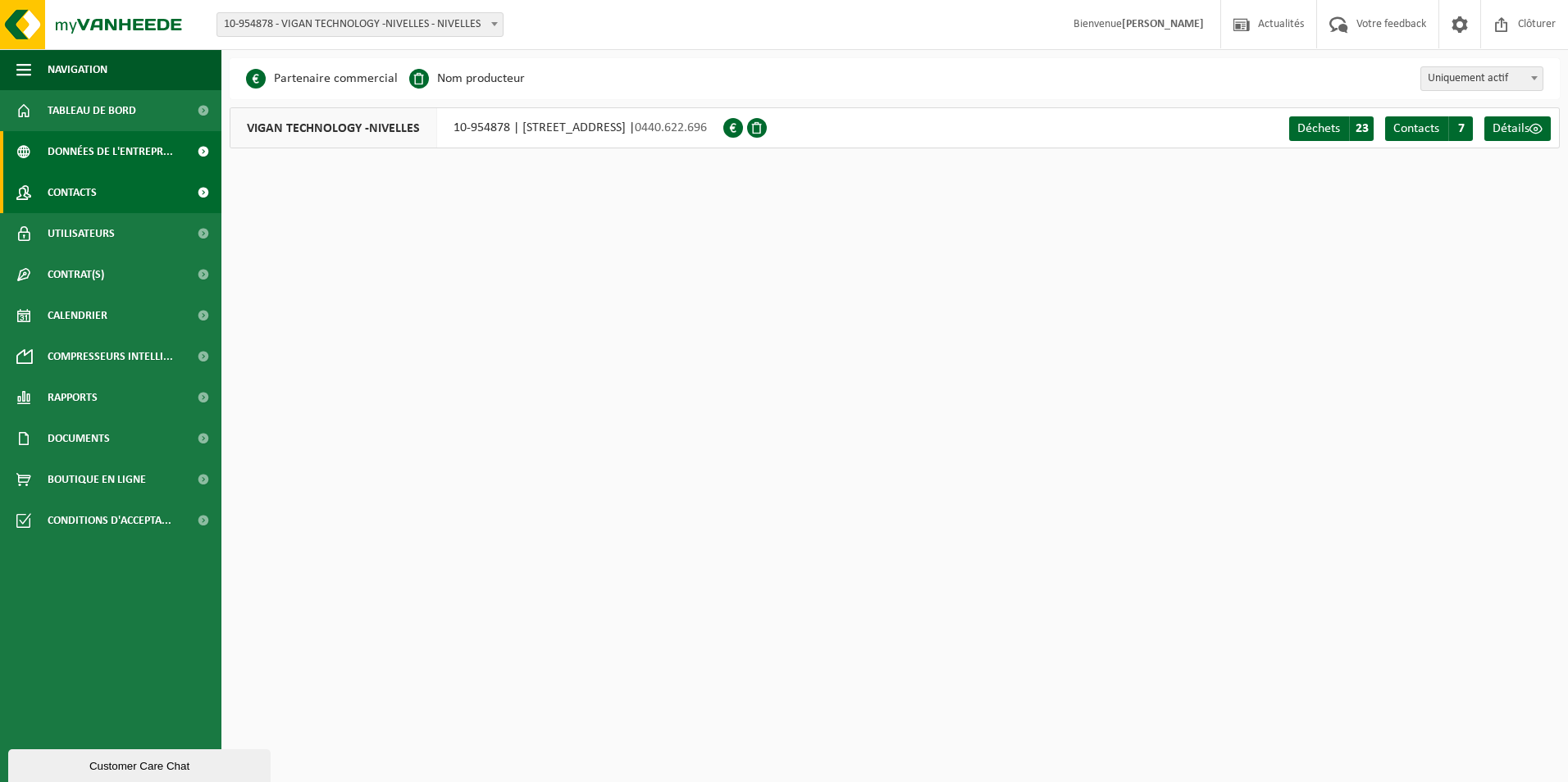
click at [95, 192] on span "Contacts" at bounding box center [72, 192] width 49 height 41
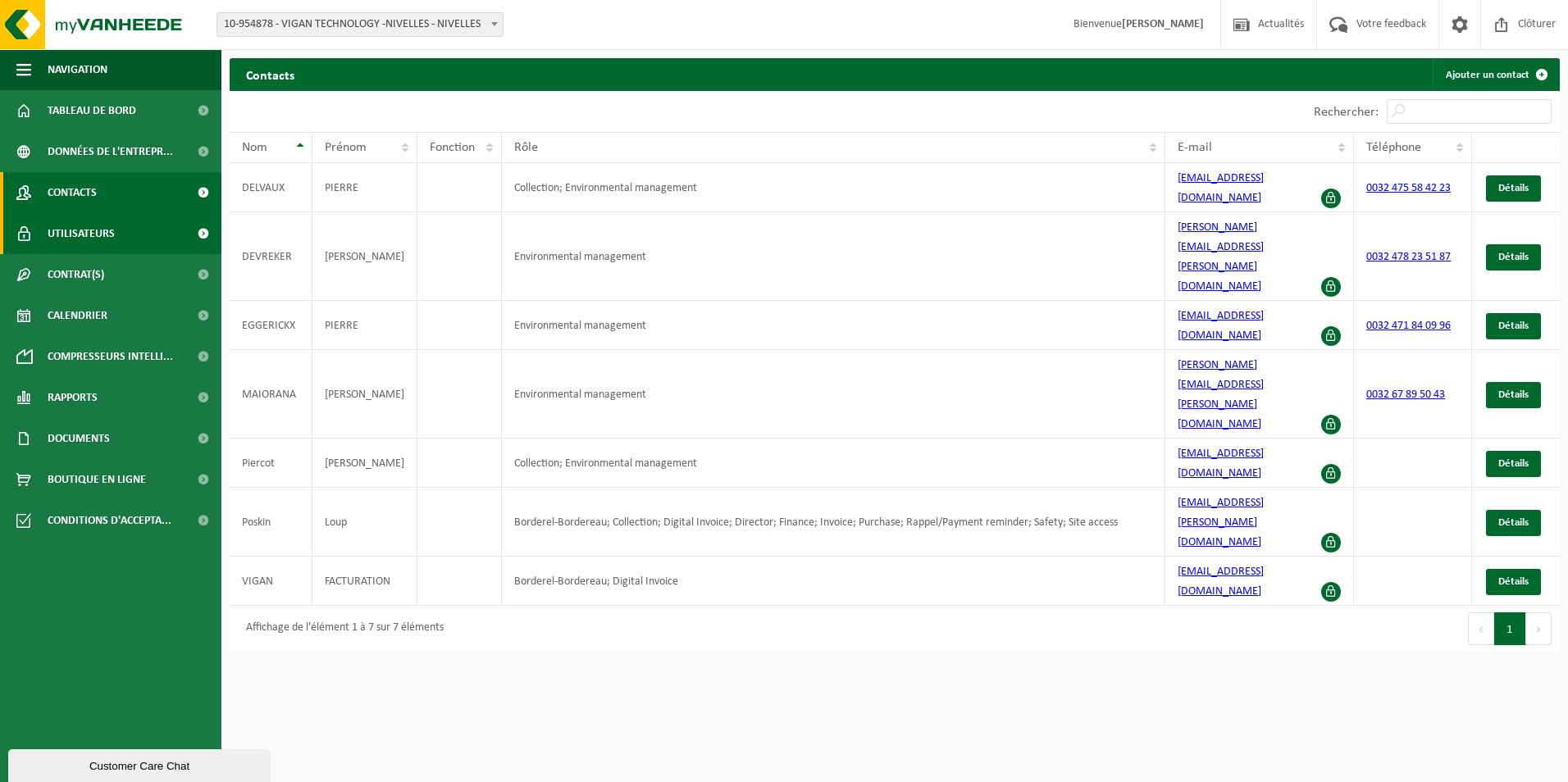
click at [87, 237] on span "Utilisateurs" at bounding box center [82, 233] width 68 height 41
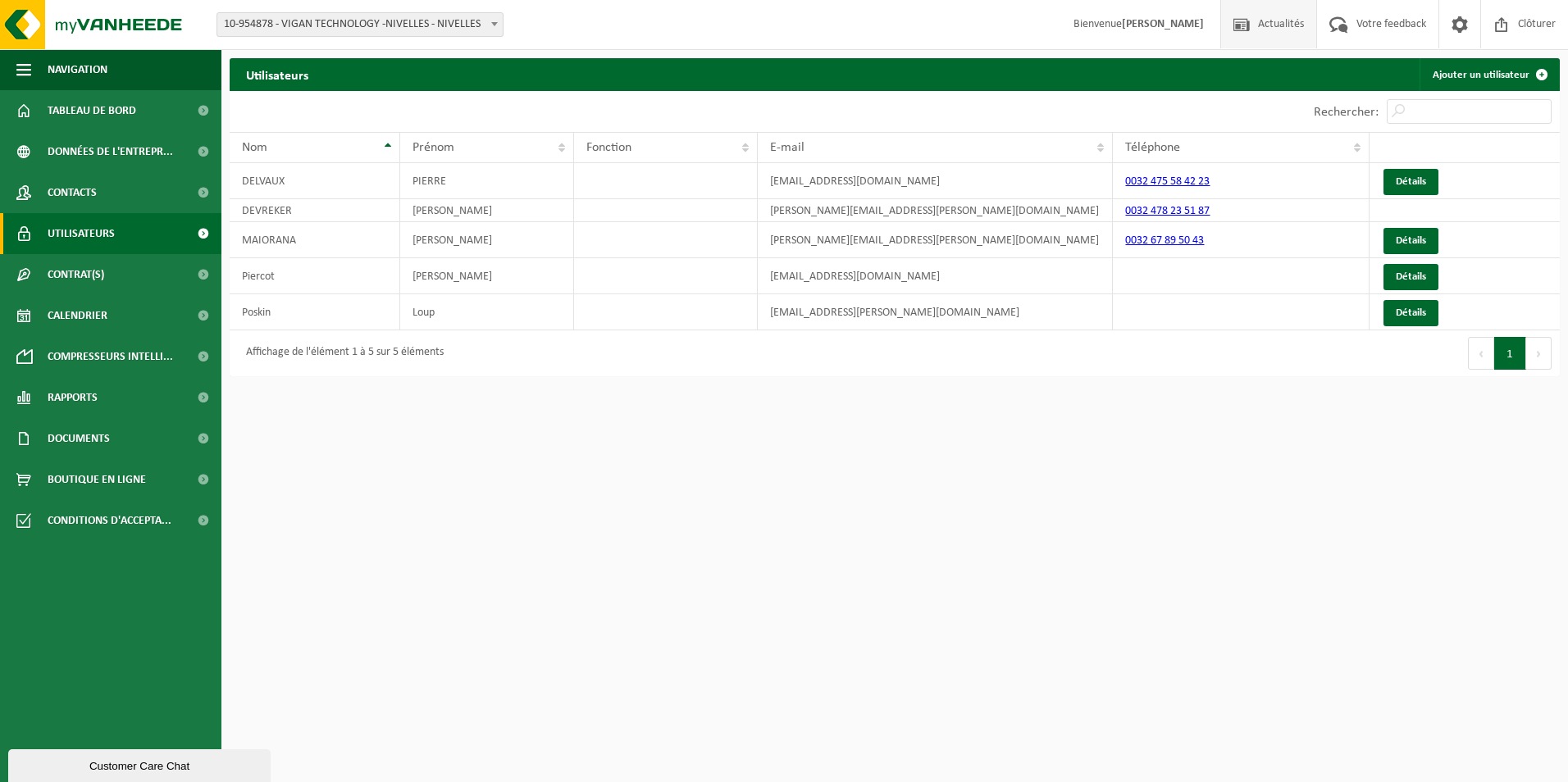
click at [1271, 24] on span "Actualités" at bounding box center [1281, 24] width 54 height 49
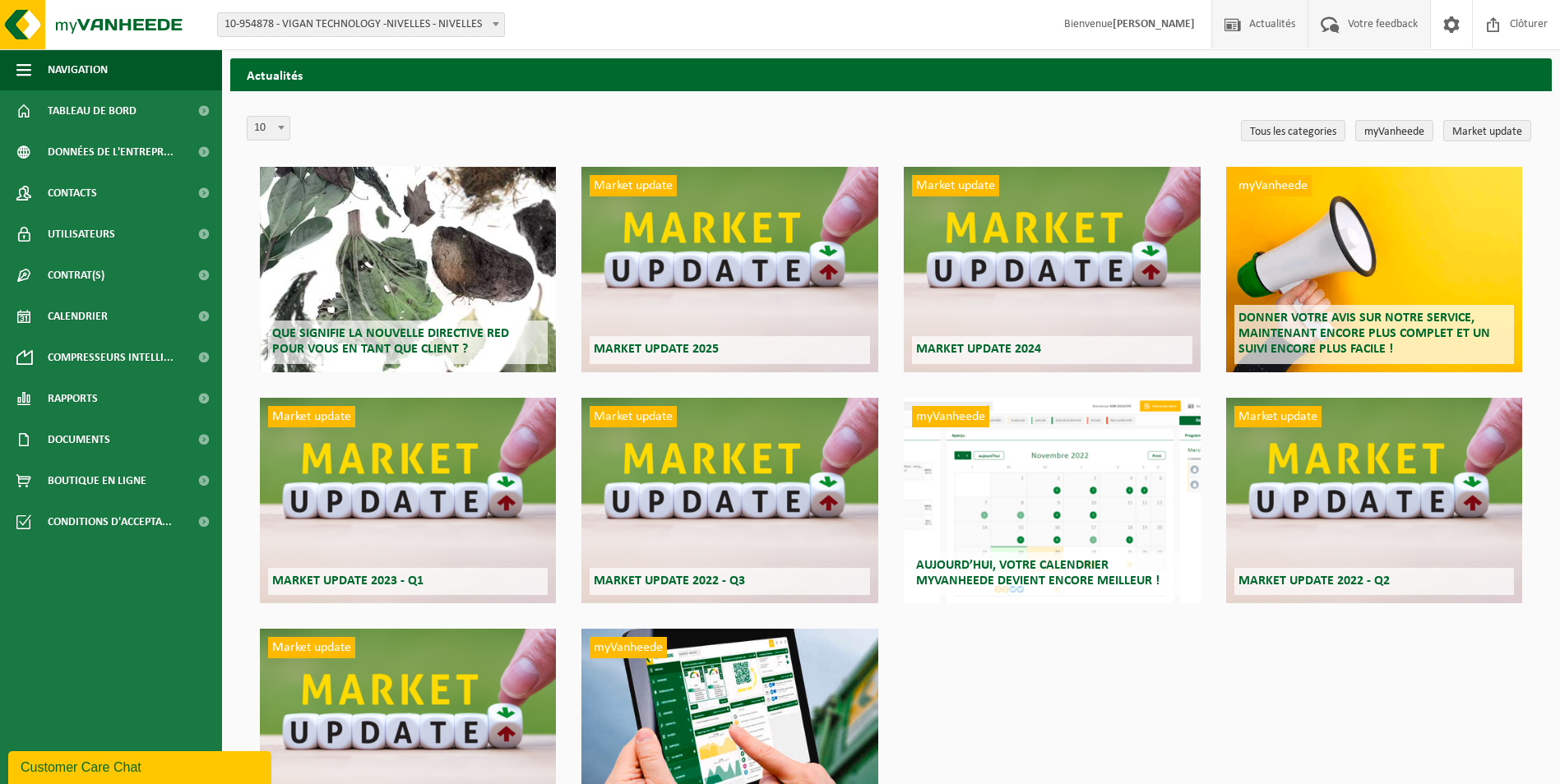
click at [1372, 29] on span "Votre feedback" at bounding box center [1383, 24] width 78 height 49
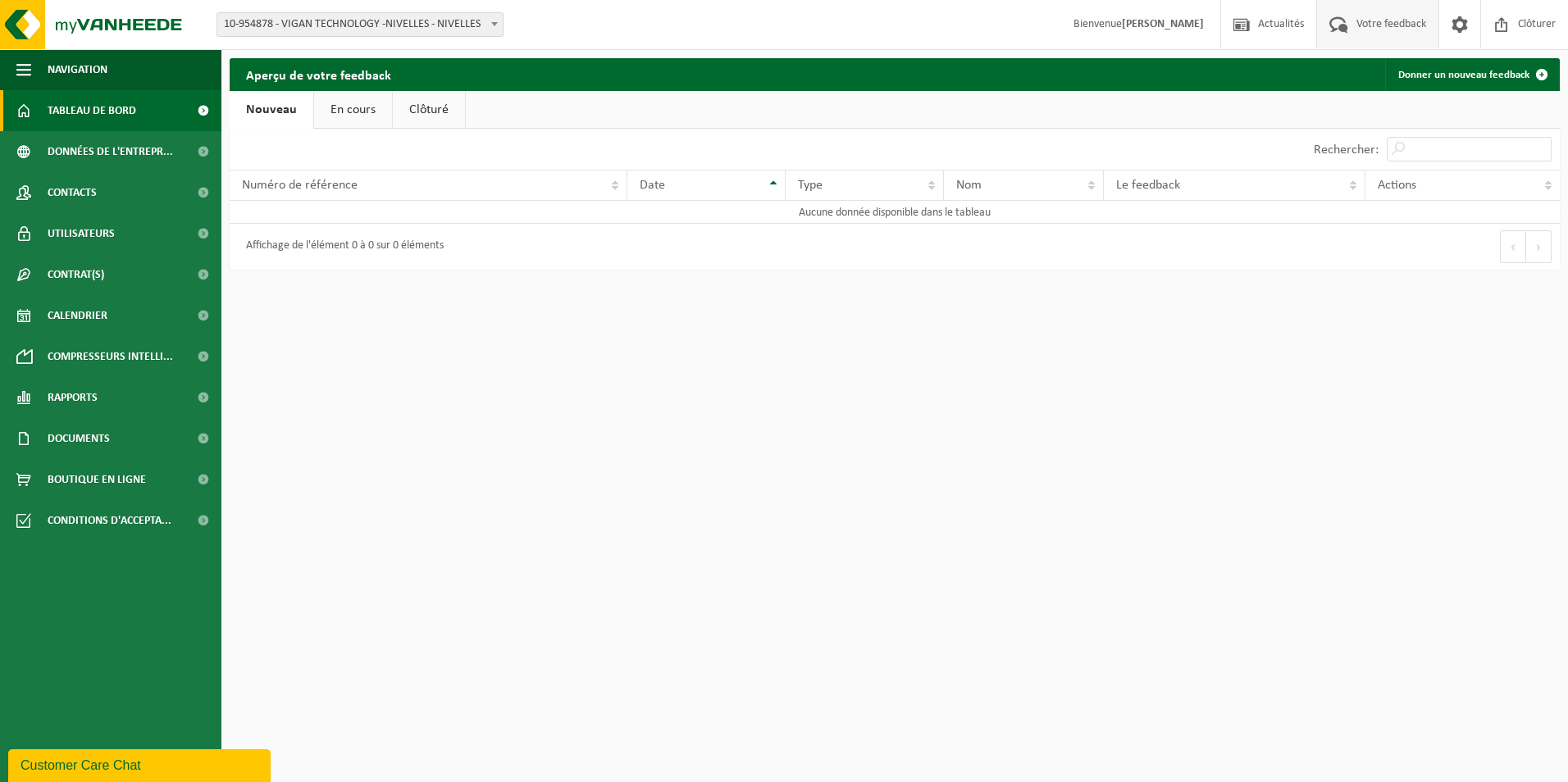
click at [101, 108] on span "Tableau de bord" at bounding box center [92, 110] width 88 height 41
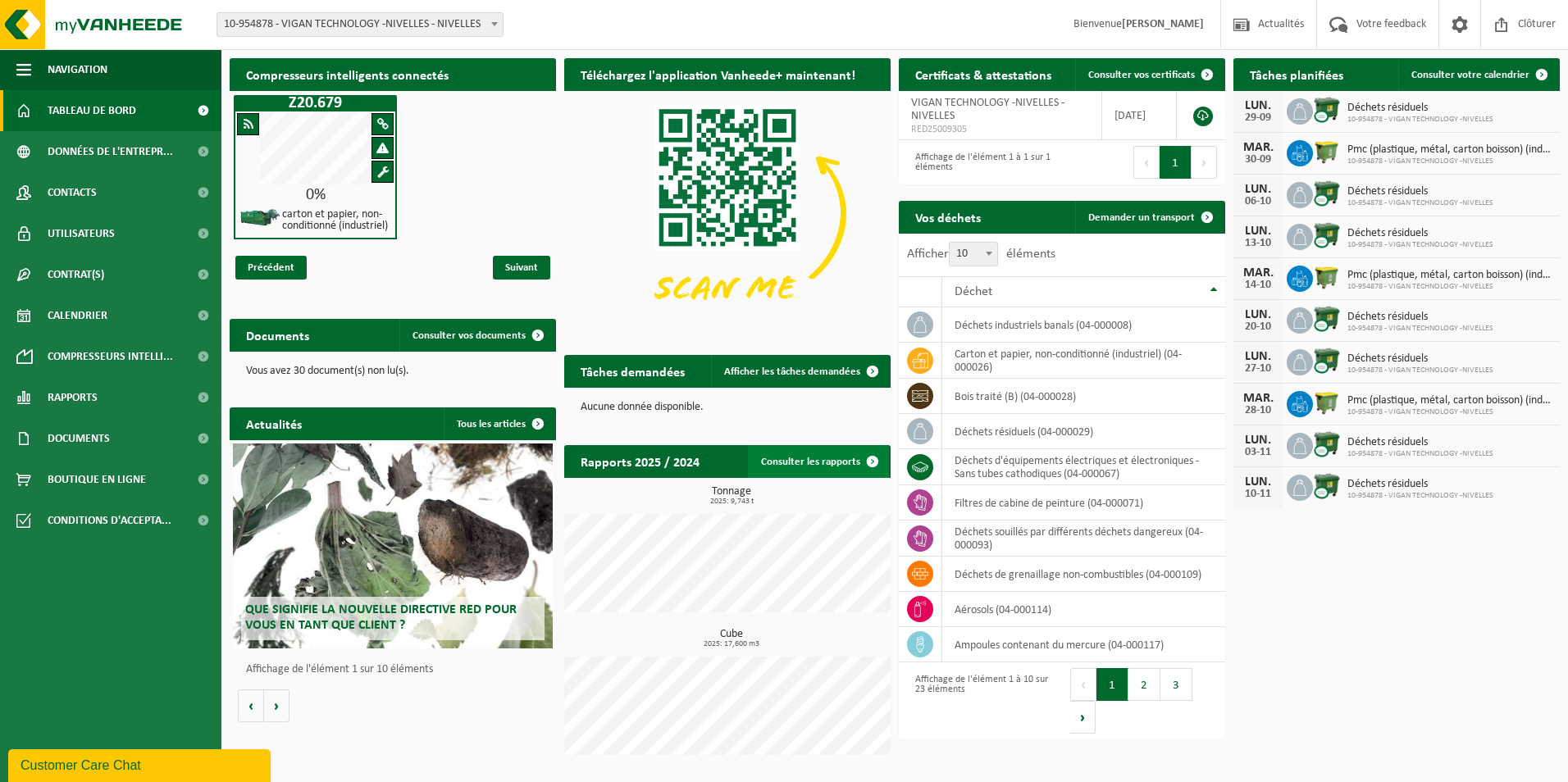
click at [823, 460] on link "Consulter les rapports" at bounding box center [818, 462] width 141 height 33
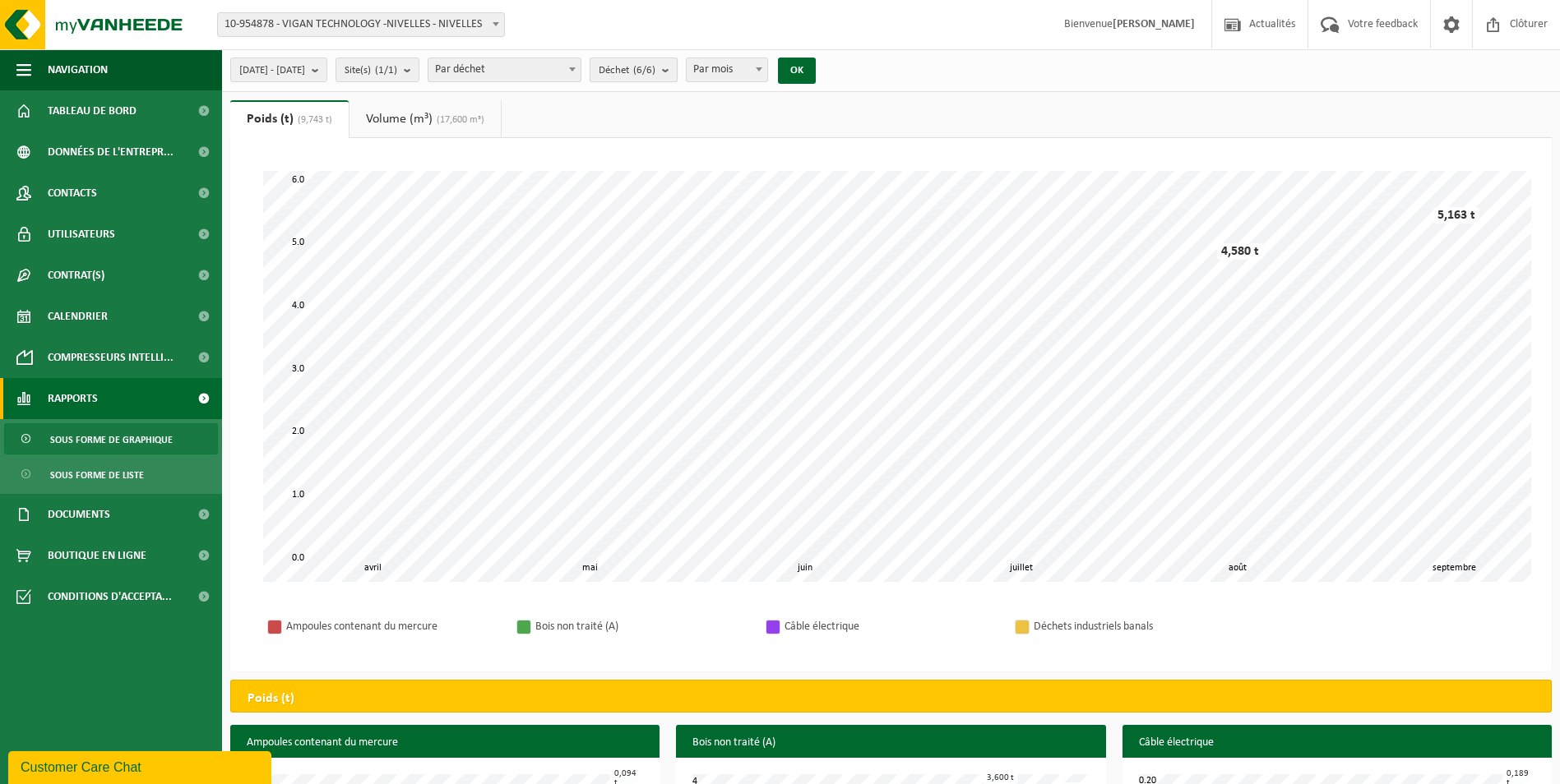
click at [677, 69] on b "submit" at bounding box center [669, 70] width 15 height 23
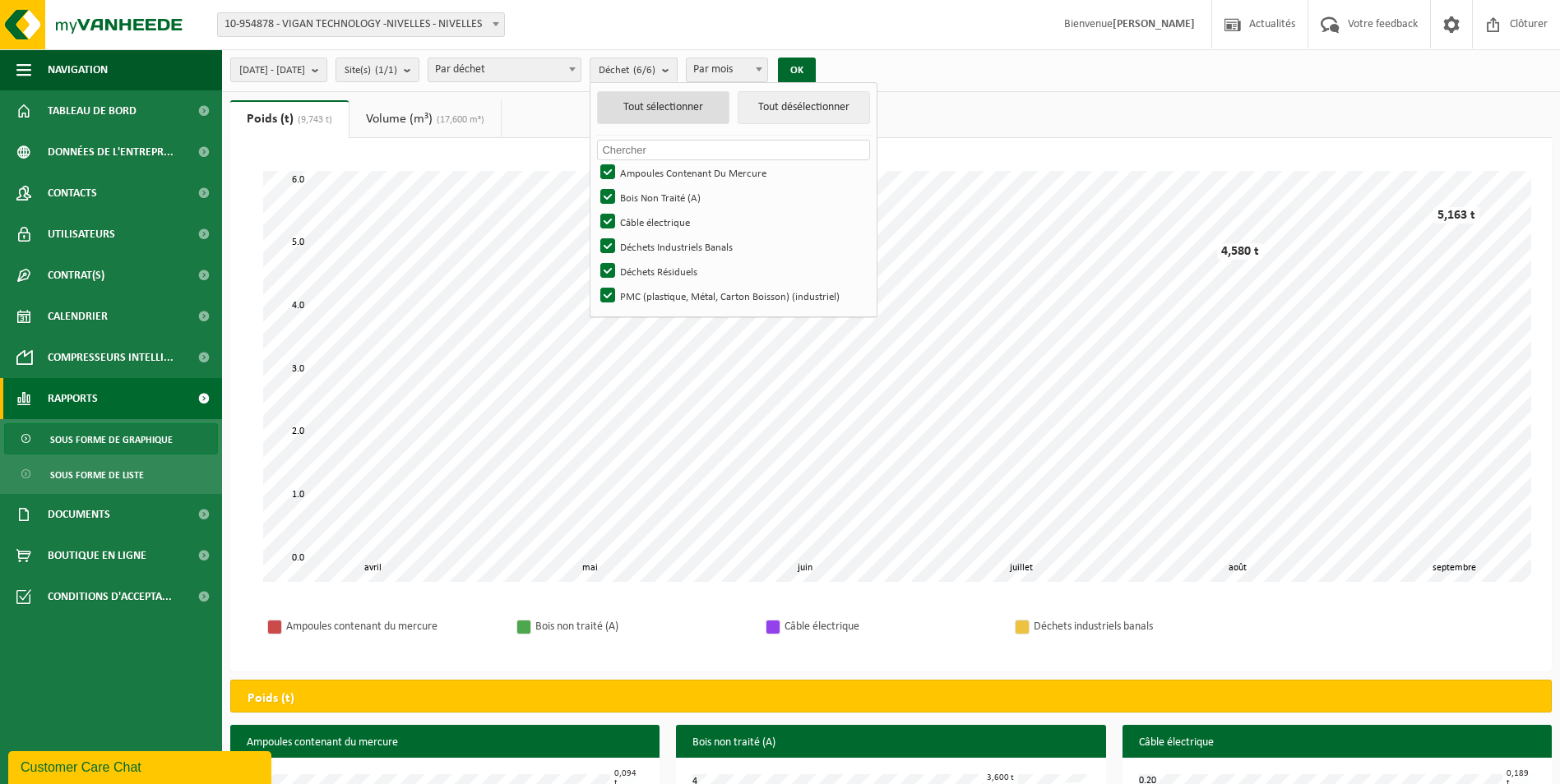
click at [706, 112] on button "Tout sélectionner" at bounding box center [663, 108] width 132 height 33
click at [677, 70] on b "submit" at bounding box center [669, 70] width 15 height 23
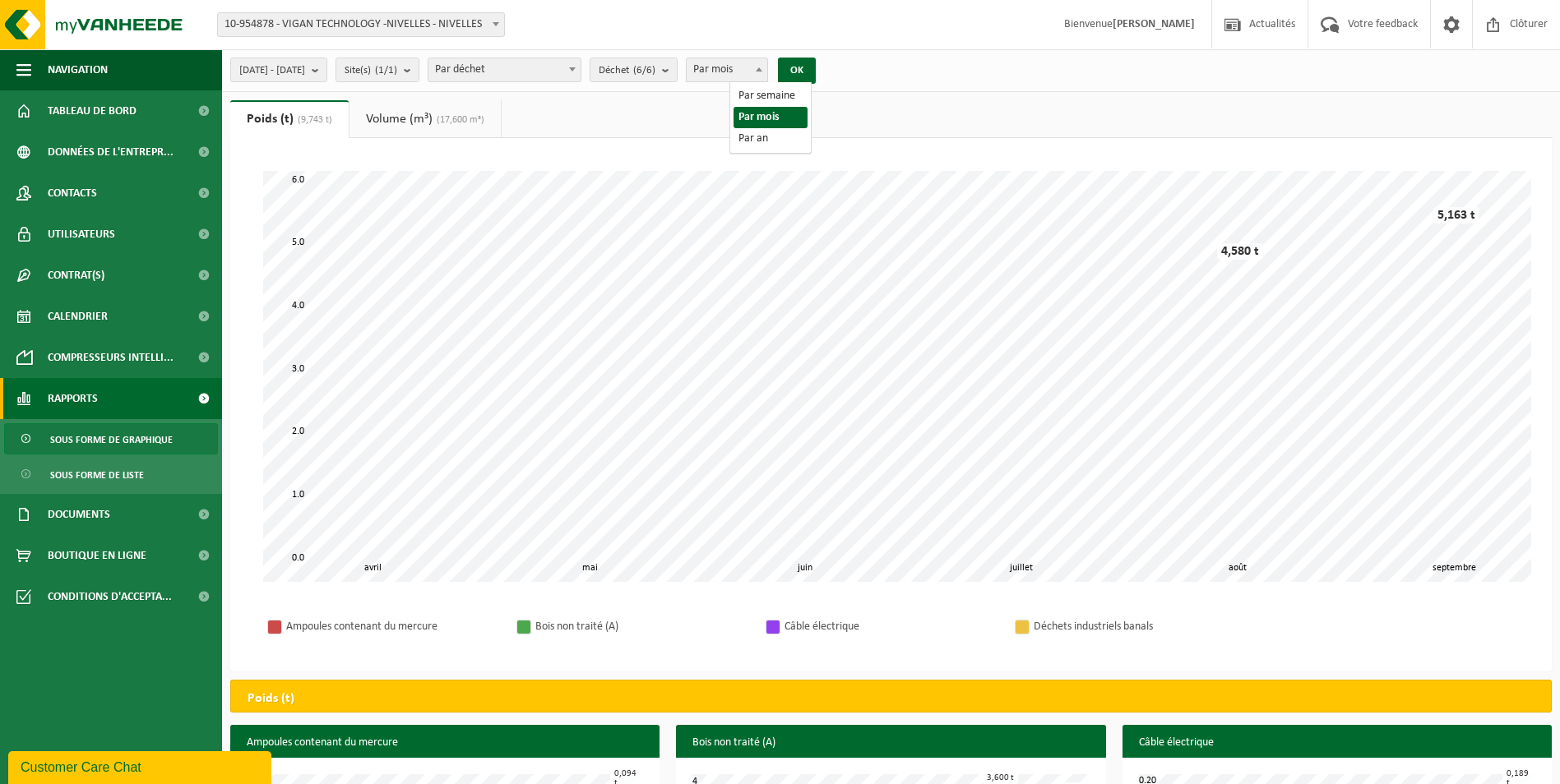
click at [767, 70] on span at bounding box center [758, 69] width 17 height 22
select select "1"
click at [816, 68] on button "OK" at bounding box center [797, 70] width 38 height 26
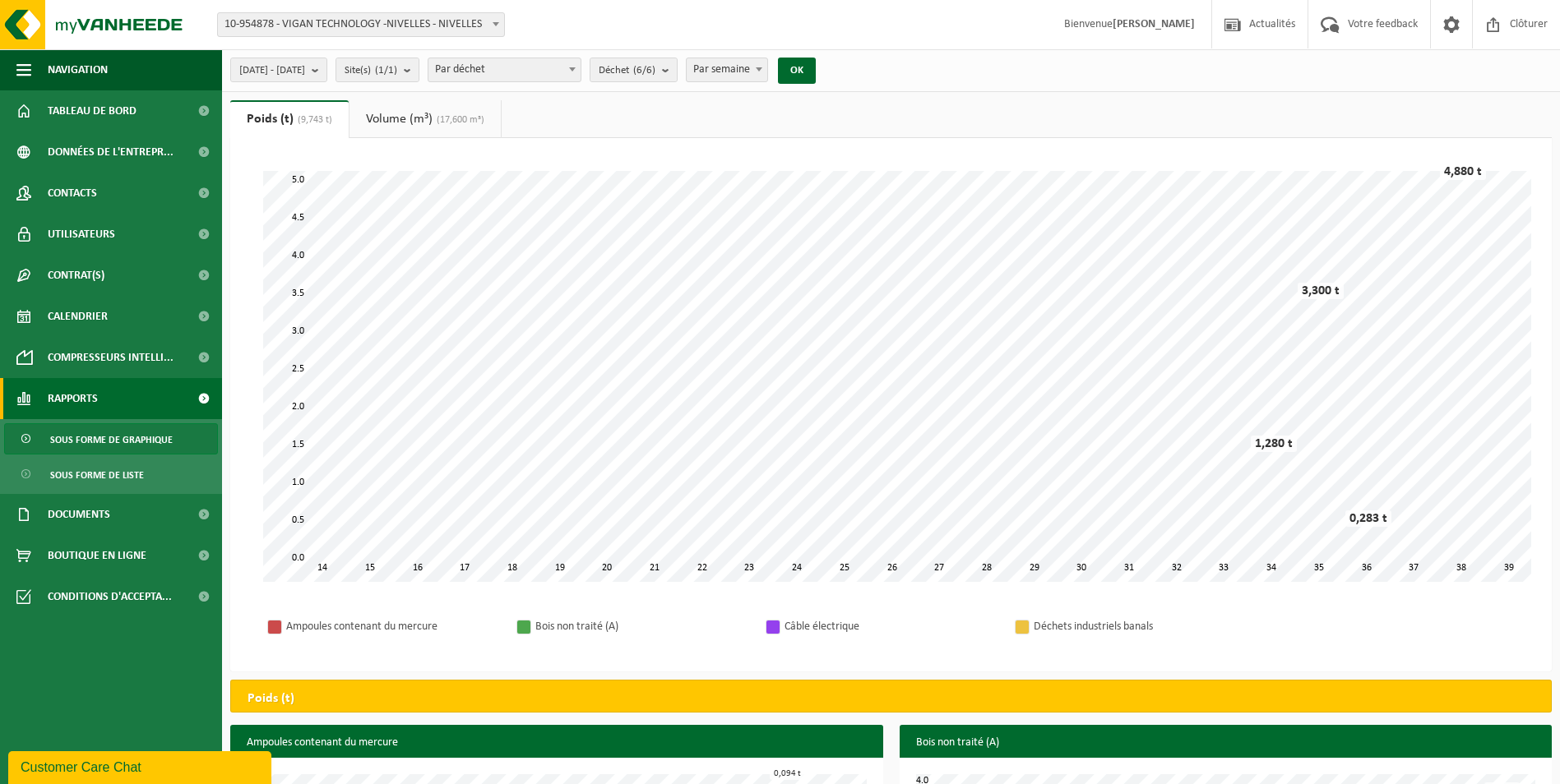
click at [581, 70] on span at bounding box center [572, 69] width 17 height 22
select select "2"
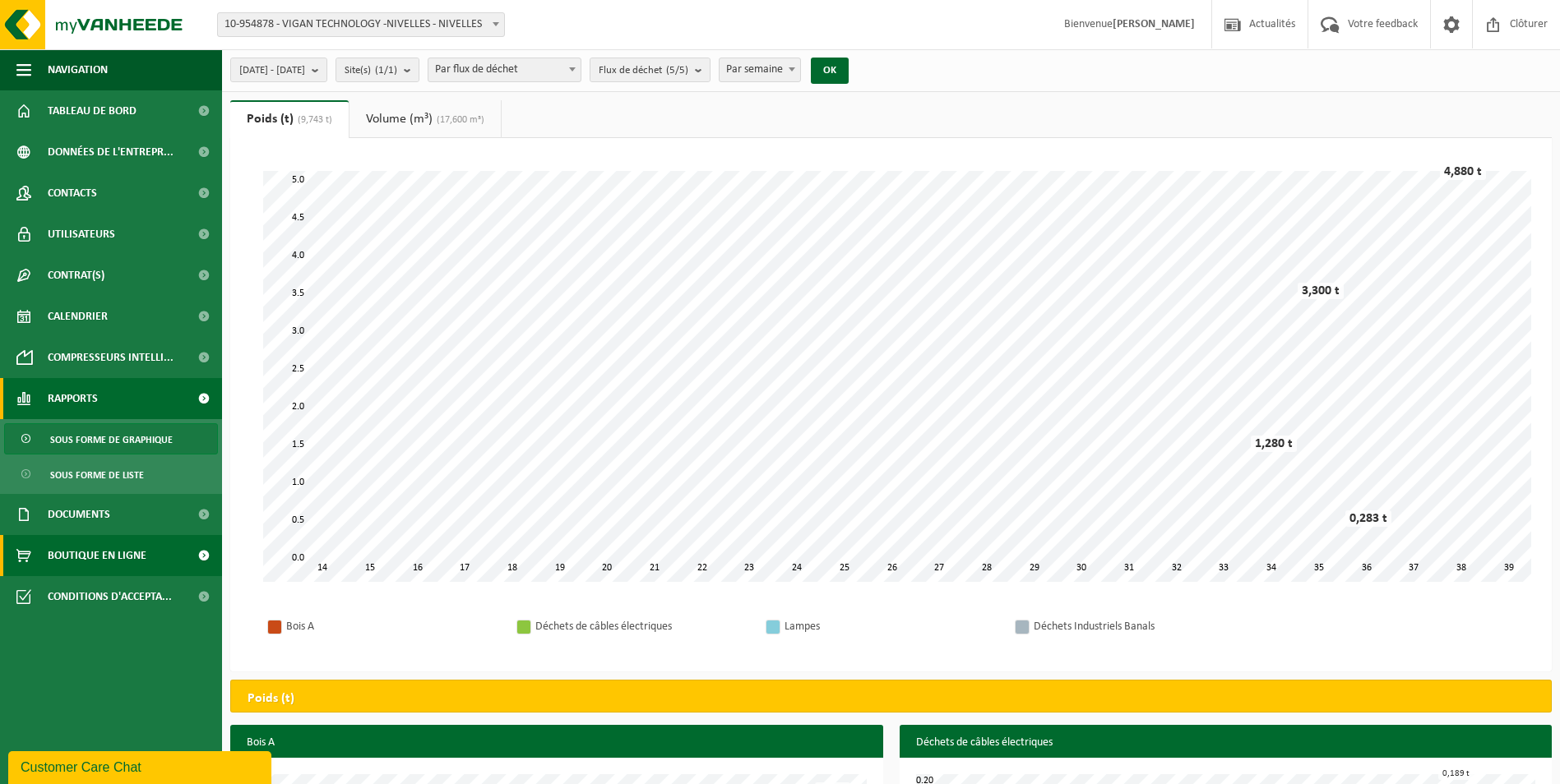
click at [126, 556] on span "Boutique en ligne" at bounding box center [97, 555] width 98 height 41
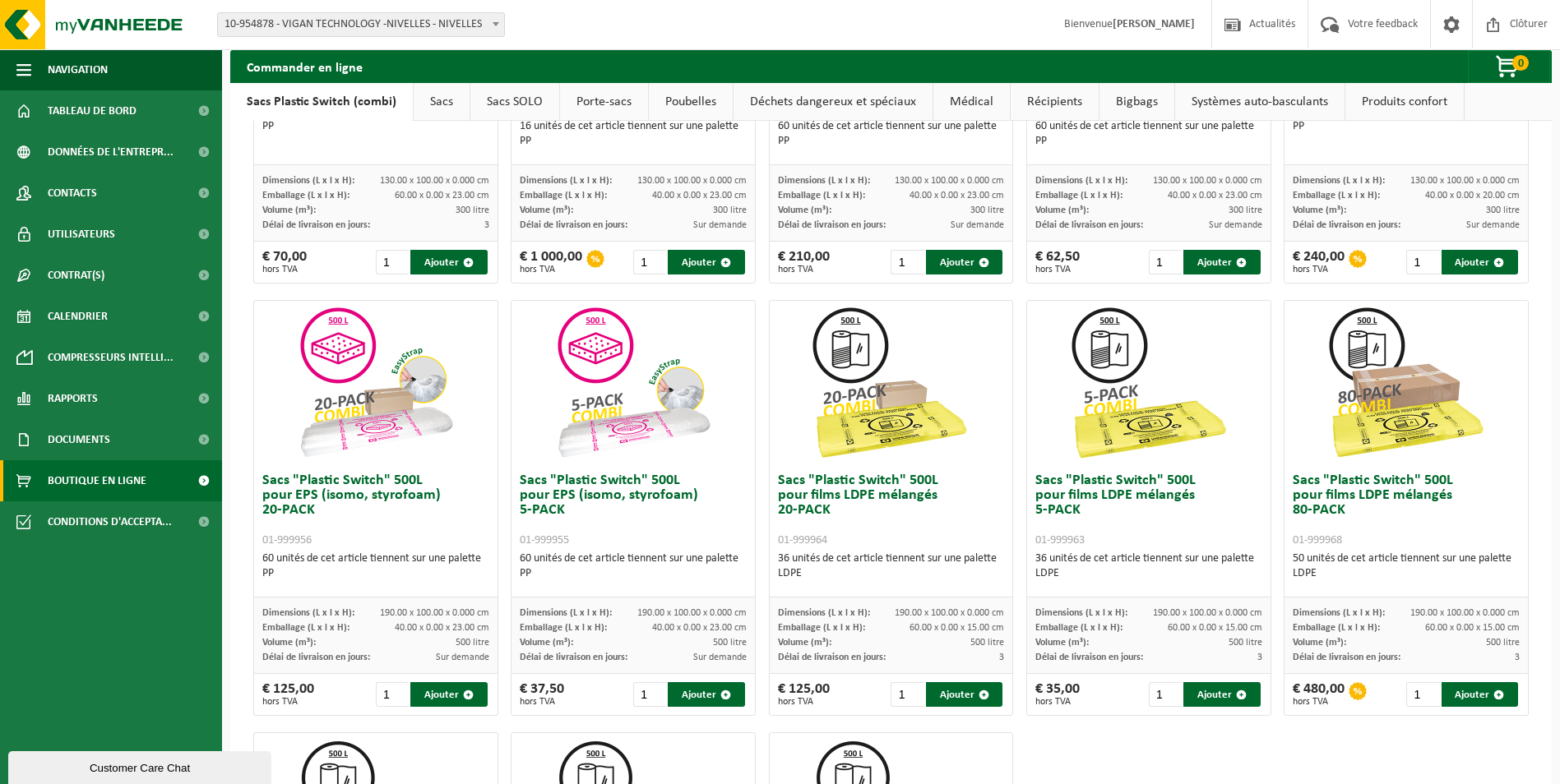
scroll to position [329, 0]
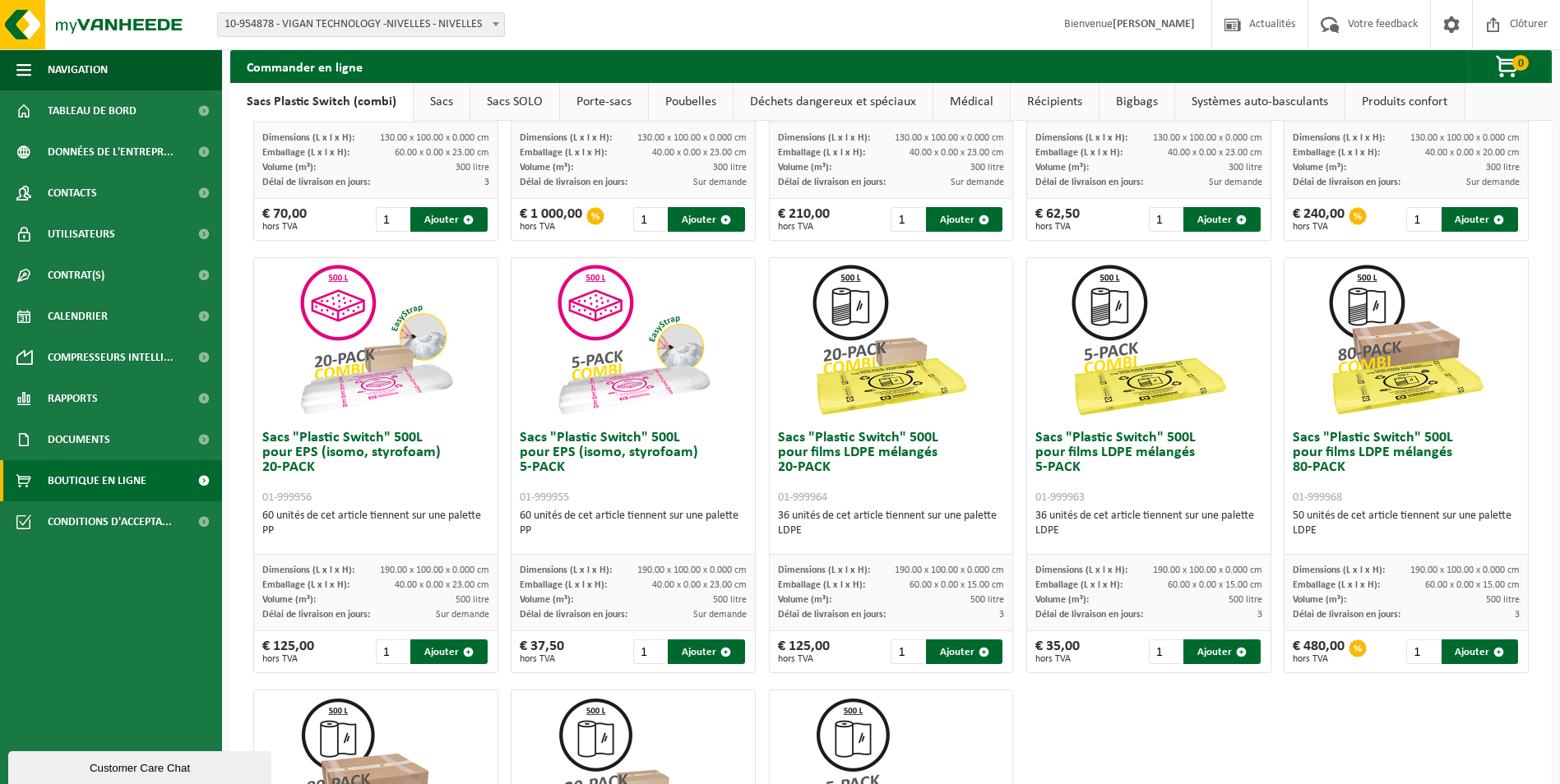
click at [333, 491] on h3 "Sacs "Plastic Switch" 500L pour EPS (isomo, styrofoam) 20-PACK 01-999956" at bounding box center [376, 468] width 227 height 74
click at [397, 648] on input "2" at bounding box center [392, 652] width 33 height 24
click at [441, 650] on button "Ajouter" at bounding box center [449, 652] width 77 height 24
type input "1"
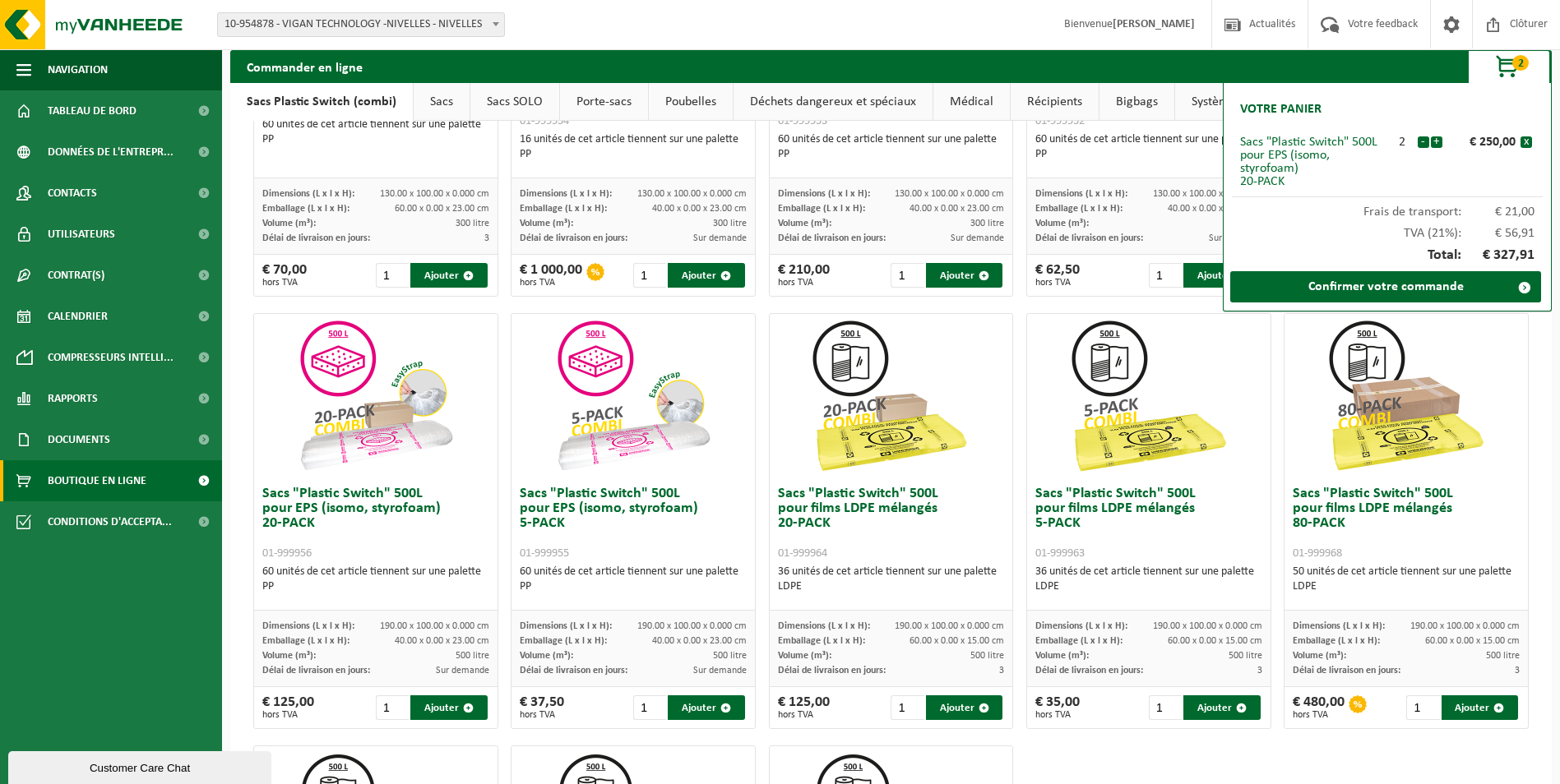
scroll to position [247, 0]
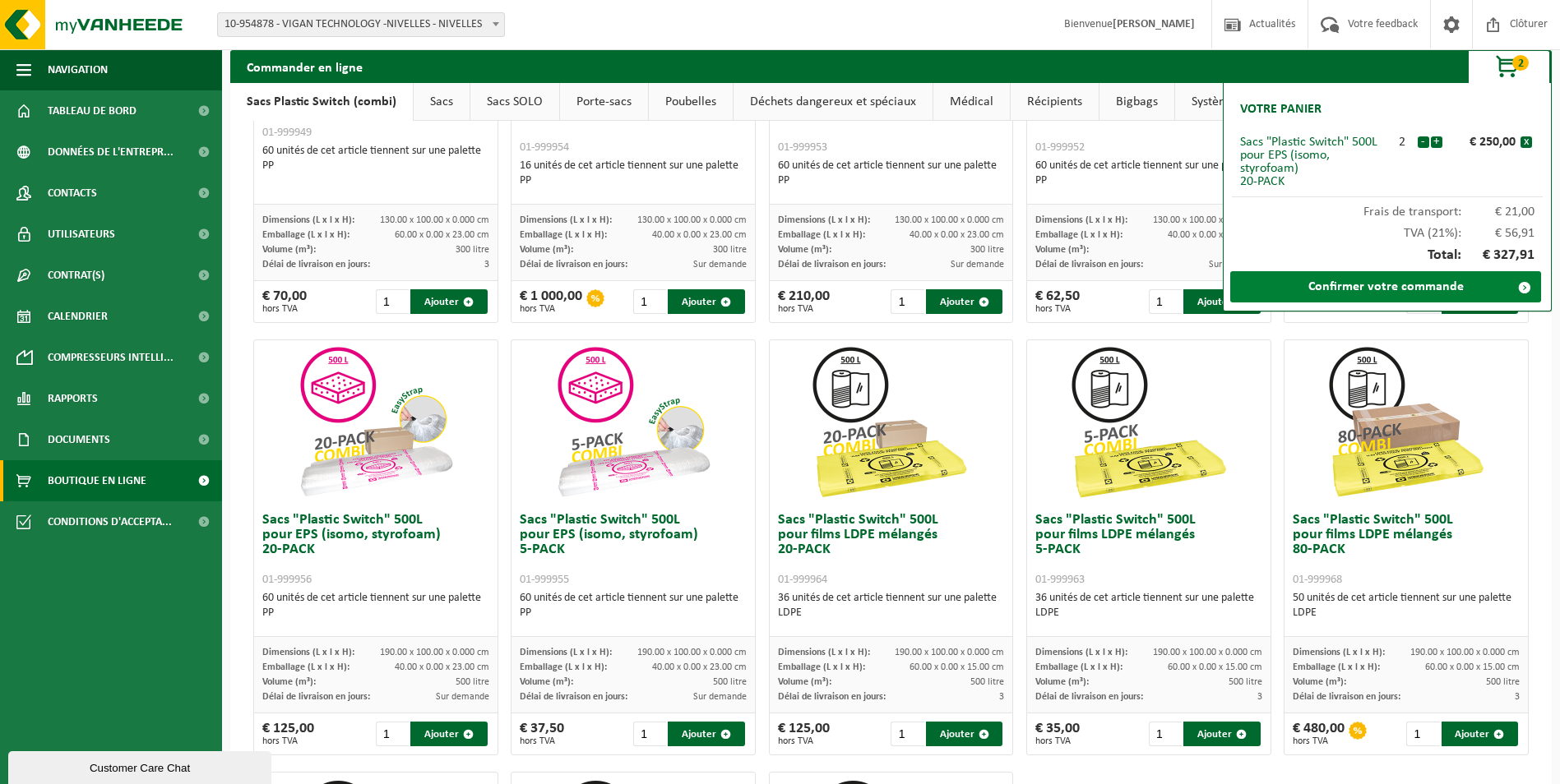
click at [1397, 282] on link "Confirmer votre commande" at bounding box center [1385, 287] width 310 height 31
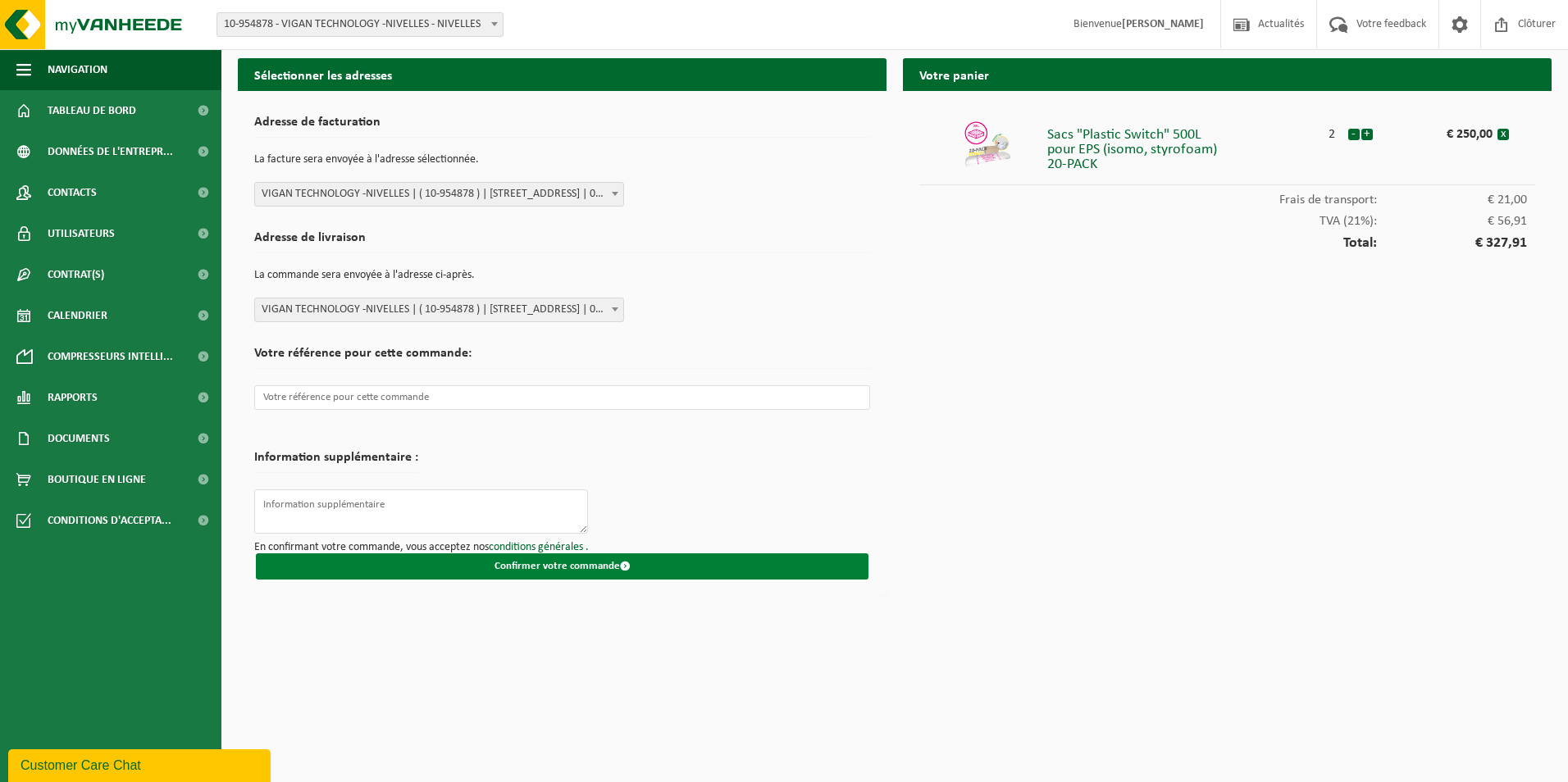
click at [565, 569] on button "Confirmer votre commande" at bounding box center [562, 566] width 612 height 26
